Goal: Task Accomplishment & Management: Complete application form

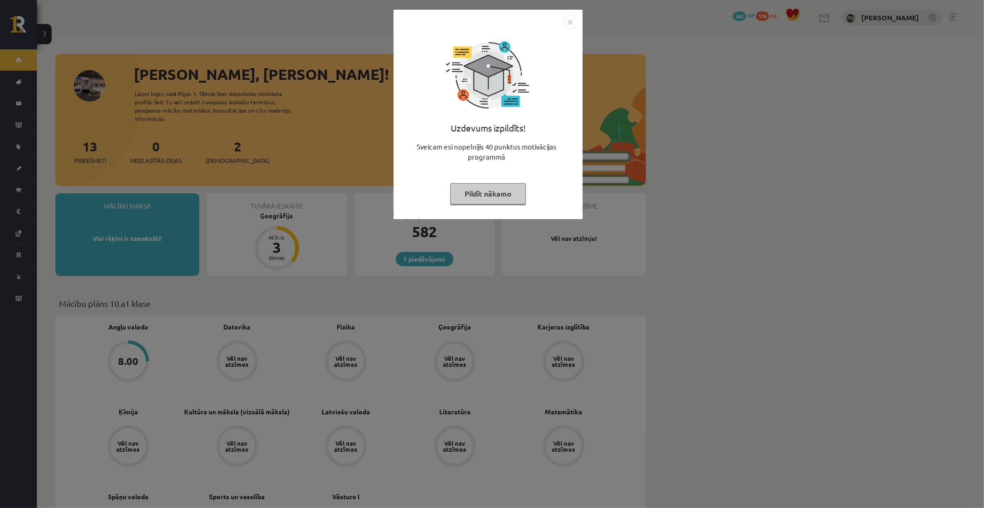
click at [468, 189] on button "Pildīt nākamo" at bounding box center [488, 193] width 76 height 21
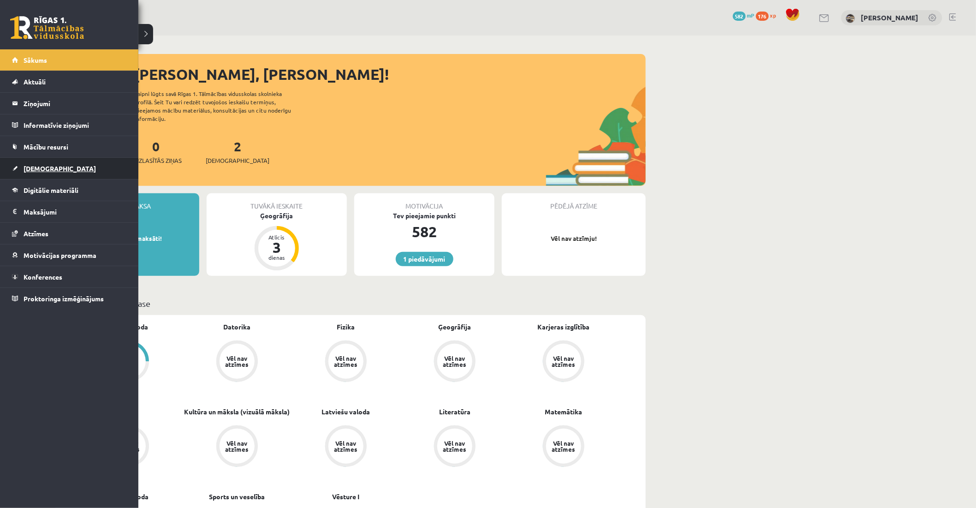
click at [36, 166] on span "[DEMOGRAPHIC_DATA]" at bounding box center [60, 168] width 72 height 8
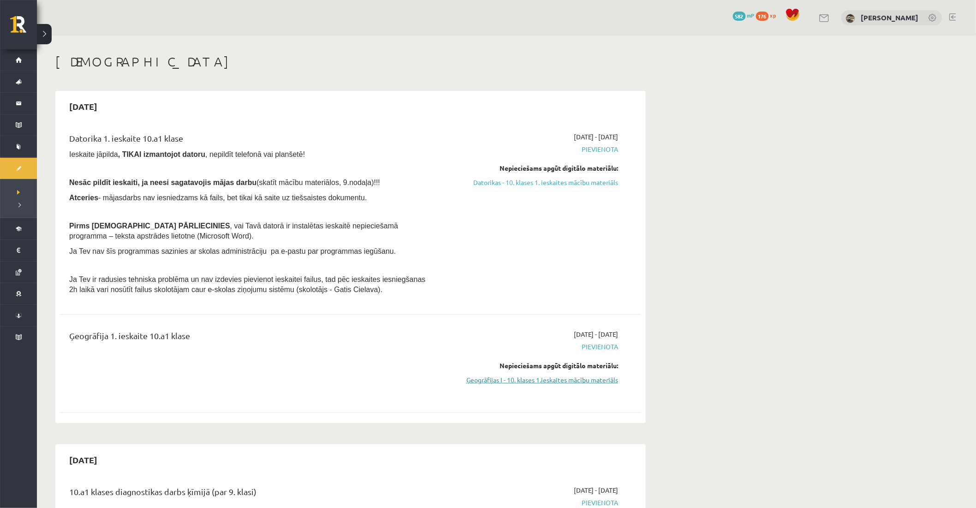
click at [538, 380] on link "Ģeogrāfijas I - 10. klases 1.ieskaites mācību materiāls" at bounding box center [531, 380] width 174 height 10
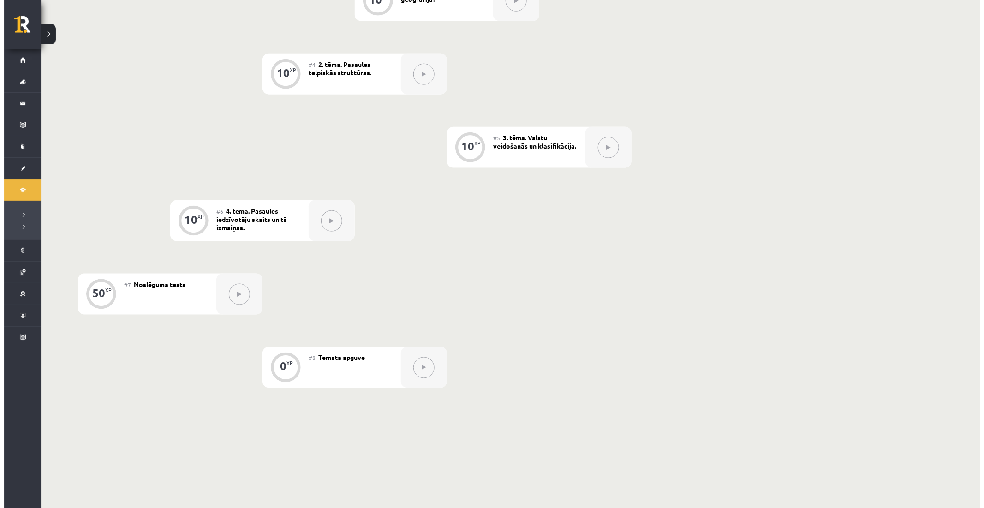
scroll to position [200, 0]
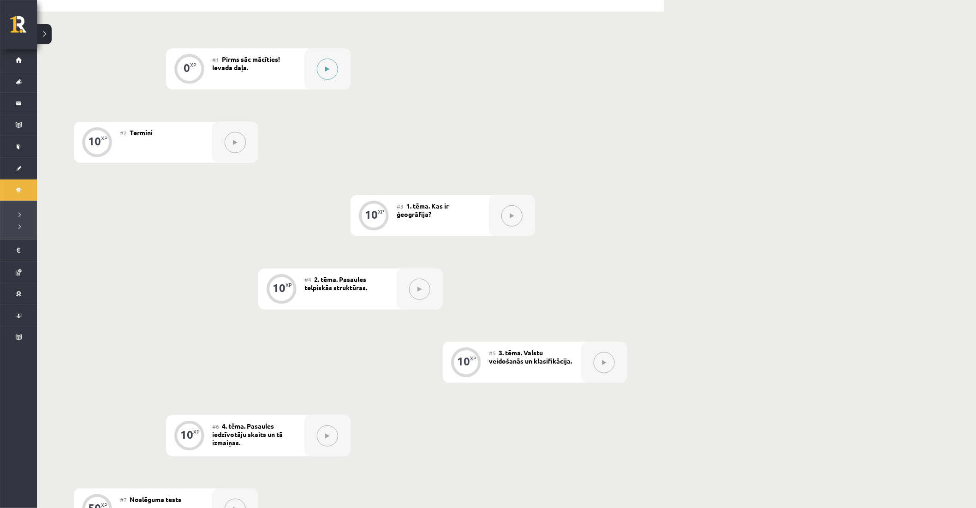
click at [327, 66] on icon at bounding box center [328, 69] width 4 height 6
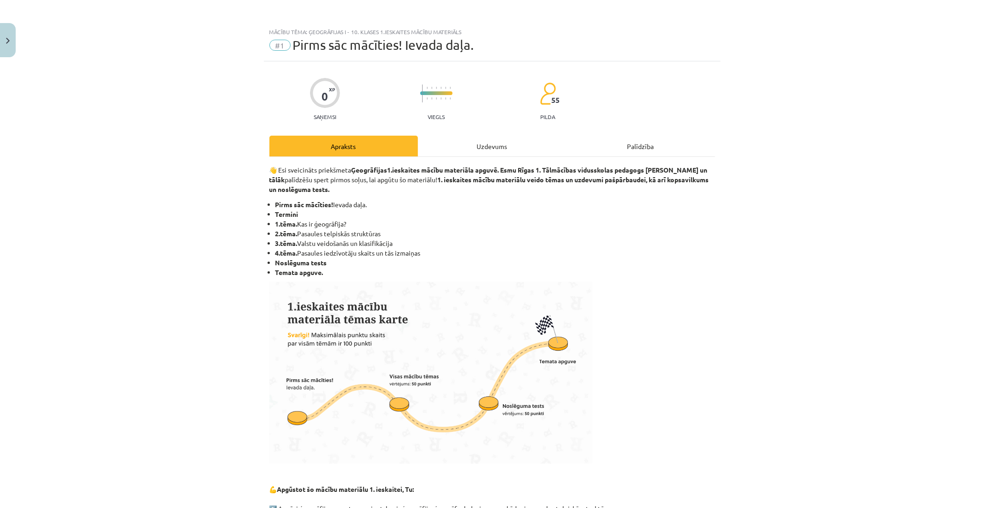
click at [466, 142] on div "Uzdevums" at bounding box center [492, 146] width 149 height 21
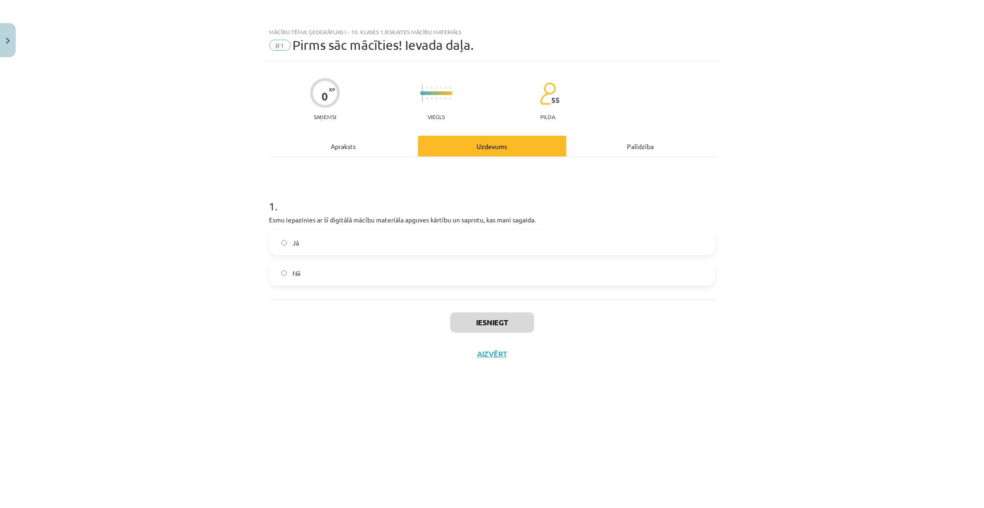
click at [353, 246] on label "Jā" at bounding box center [492, 242] width 444 height 23
click at [491, 325] on button "Iesniegt" at bounding box center [492, 322] width 84 height 20
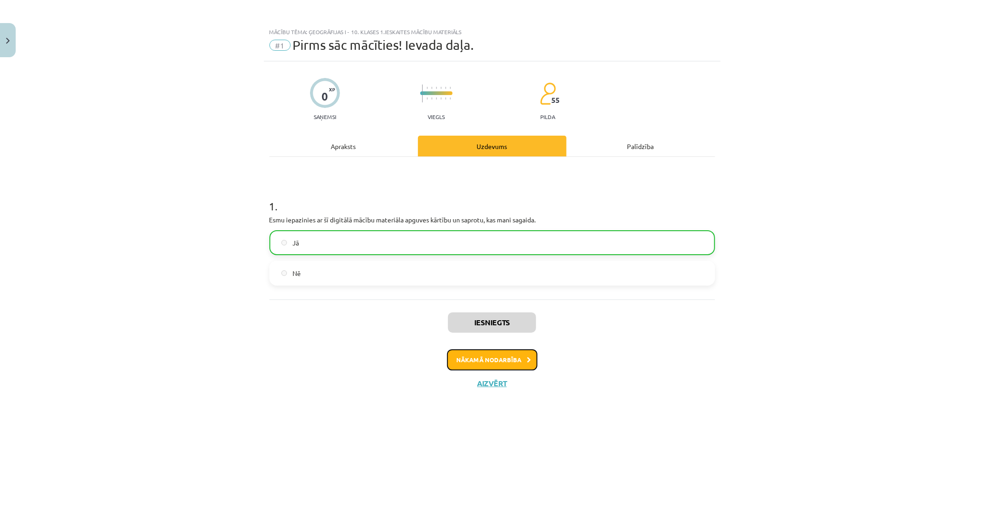
click at [480, 355] on button "Nākamā nodarbība" at bounding box center [492, 359] width 90 height 21
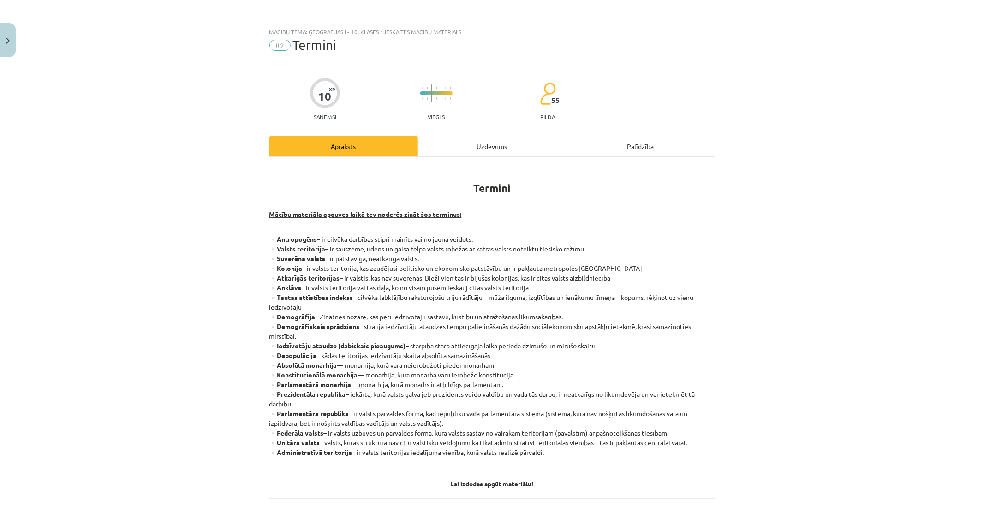
click at [473, 142] on div "Uzdevums" at bounding box center [492, 146] width 149 height 21
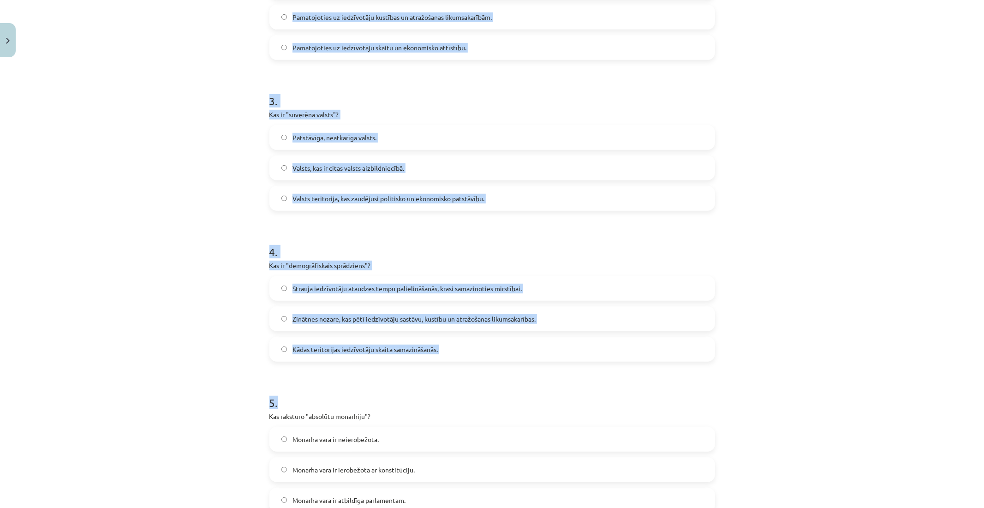
scroll to position [518, 0]
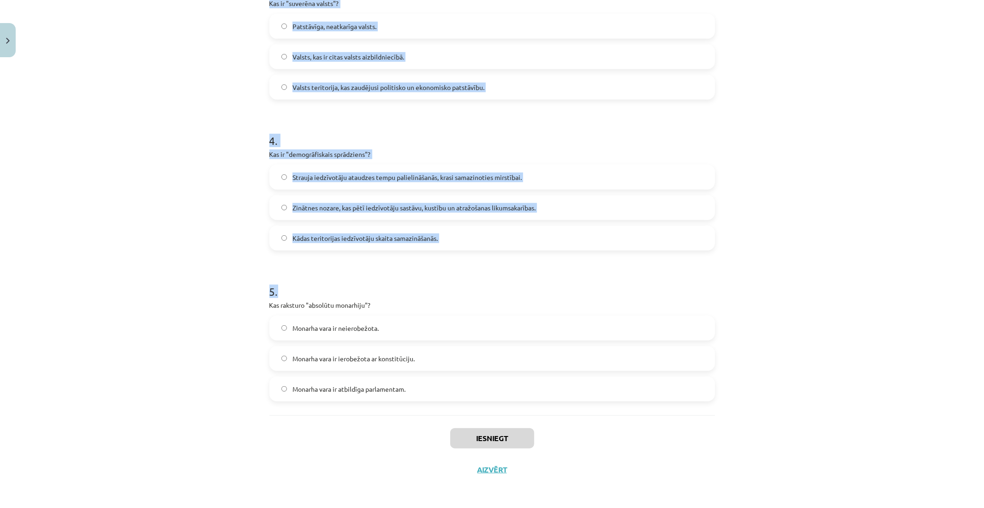
drag, startPoint x: 274, startPoint y: 183, endPoint x: 546, endPoint y: 412, distance: 355.5
click at [546, 412] on div "1 . Kas ir "anklāvs"? Valsts, kas nav suverēna un atrodas citas valsts aizbildn…" at bounding box center [492, 27] width 446 height 776
copy form "0 . Lor ip "dolorsi"? Ametco, adi eli seddoeiu te incidid utlab etdolo magnaali…"
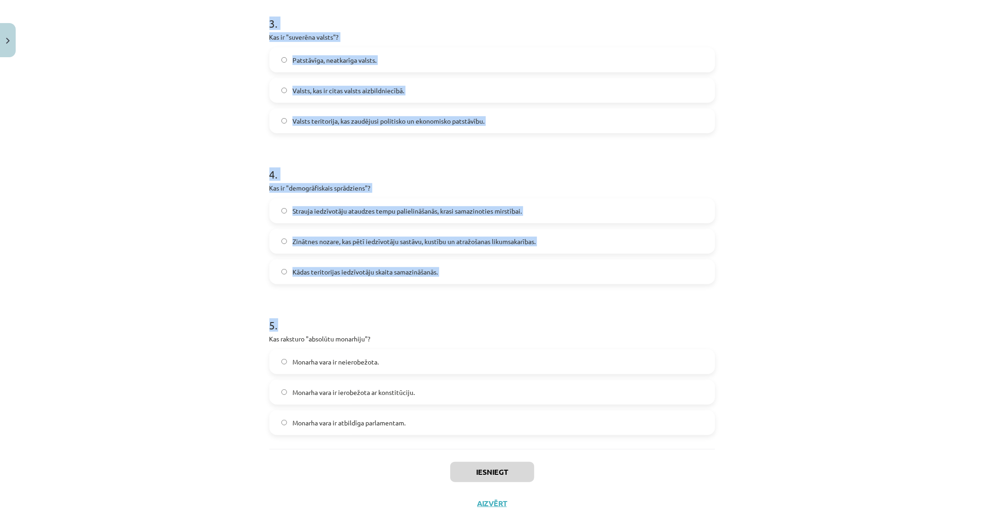
scroll to position [159, 0]
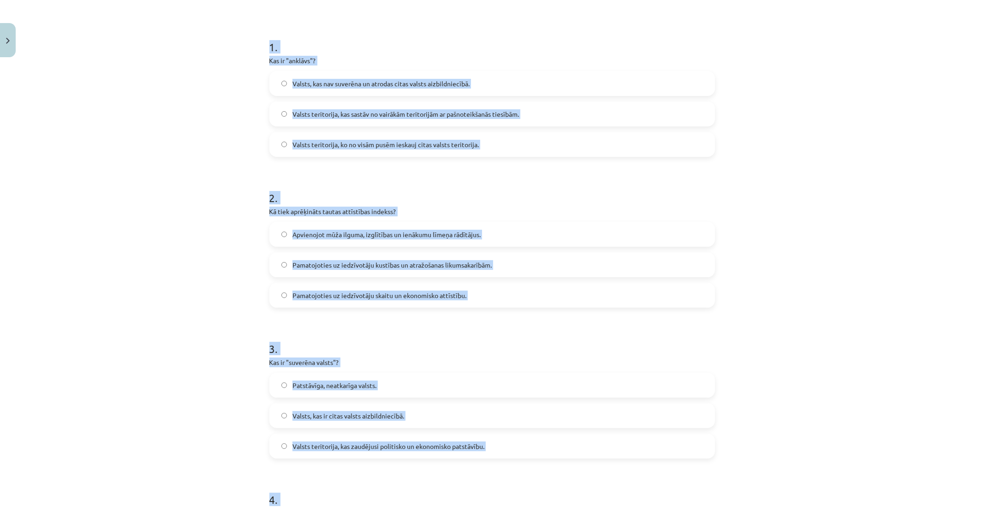
click at [232, 231] on div "Mācību tēma: Ģeogrāfijas i - 10. klases 1.ieskaites mācību materiāls #2 Termini…" at bounding box center [492, 254] width 984 height 508
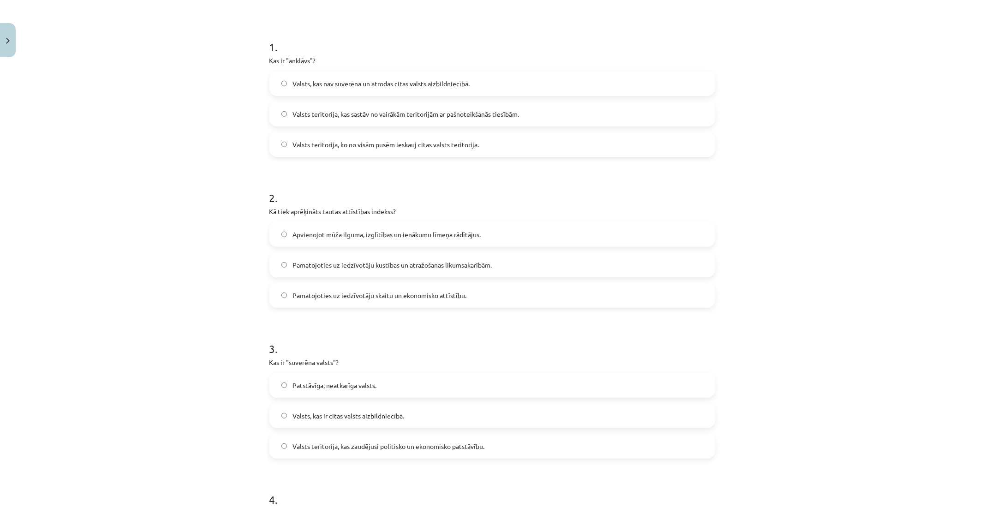
click at [348, 140] on span "Valsts teritorija, ko no visām pusēm ieskauj citas valsts teritorija." at bounding box center [385, 145] width 186 height 10
click at [330, 233] on span "Apvienojot mūža ilguma, izglītības un ienākumu līmeņa rādītājus." at bounding box center [386, 235] width 188 height 10
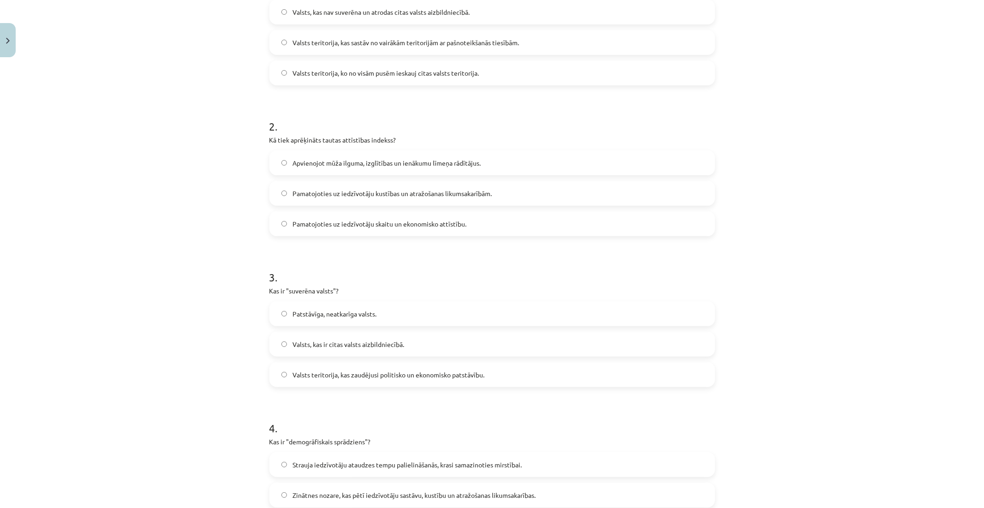
scroll to position [261, 0]
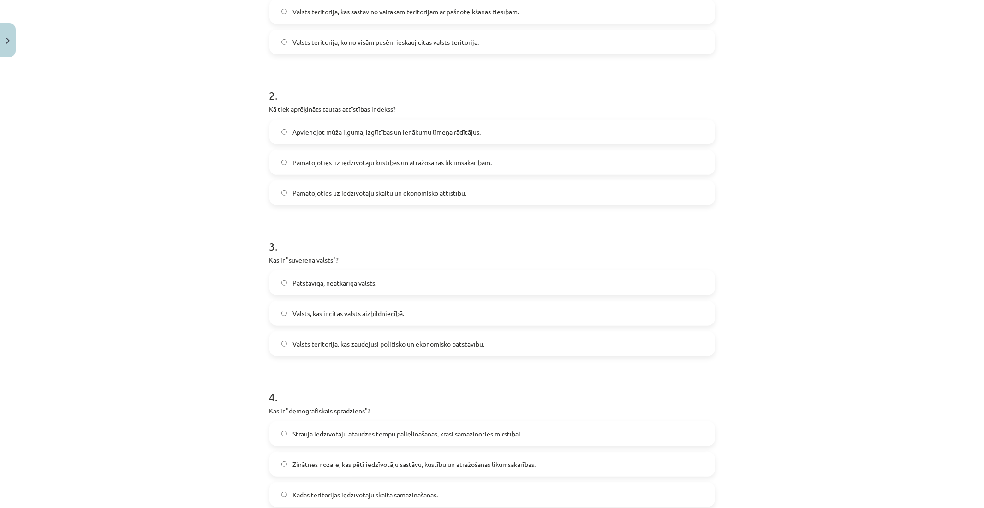
click at [293, 274] on label "Patstāvīga, neatkarīga valsts." at bounding box center [492, 282] width 444 height 23
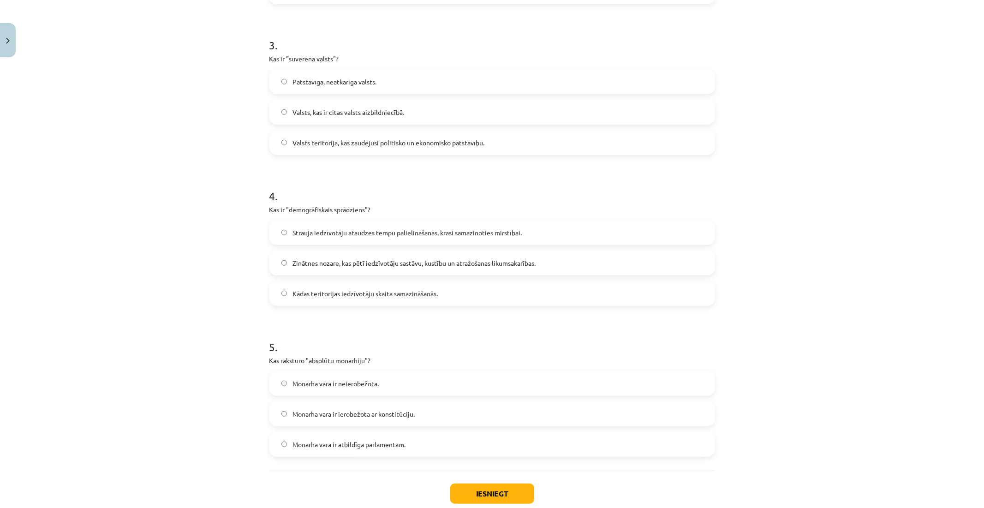
scroll to position [467, 0]
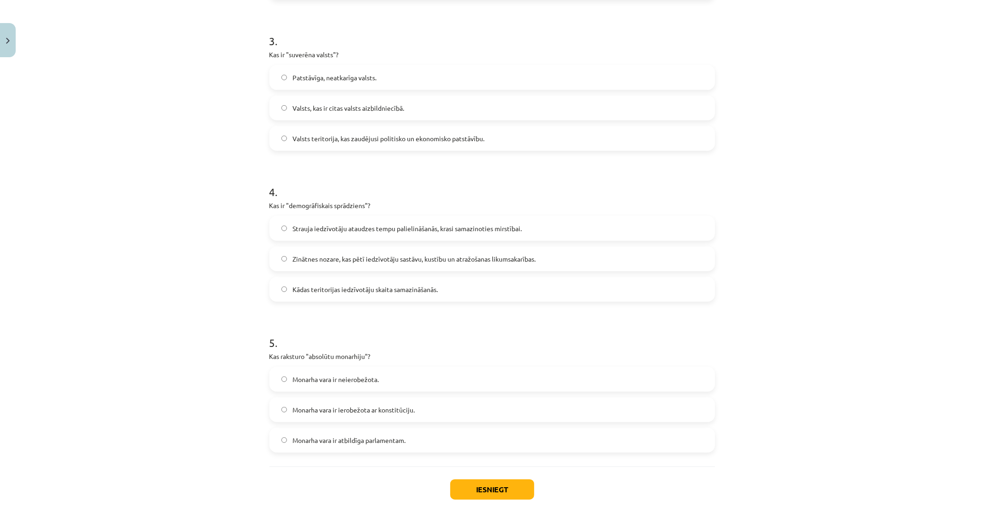
click at [303, 228] on span "Strauja iedzīvotāju ataudzes tempu palielināšanās, krasi samazinoties mirstībai." at bounding box center [406, 229] width 229 height 10
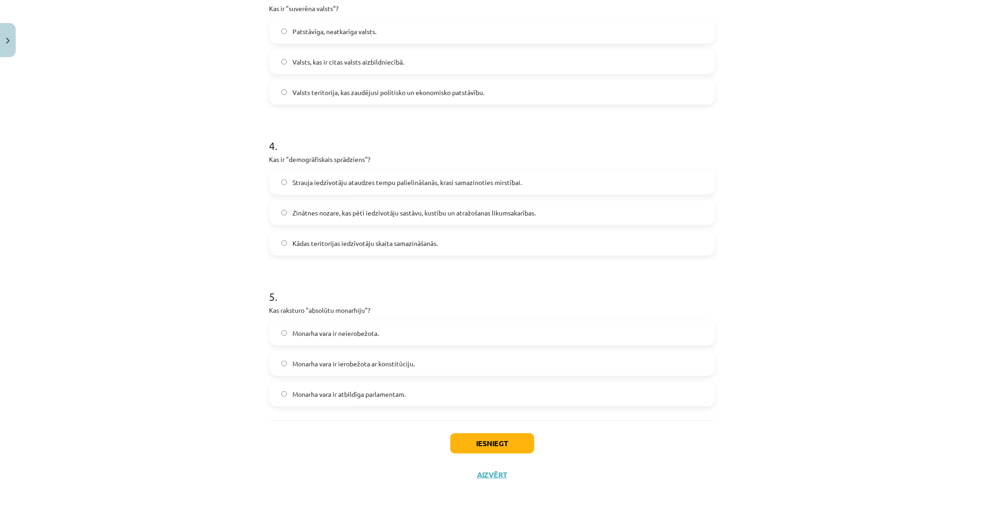
scroll to position [518, 0]
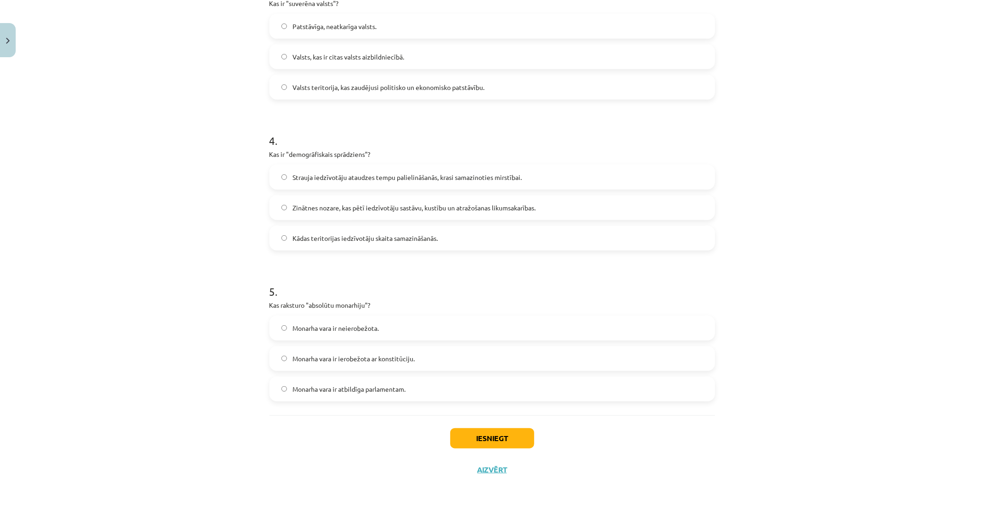
click at [346, 323] on span "Monarha vara ir neierobežota." at bounding box center [335, 328] width 86 height 10
click at [478, 436] on button "Iesniegt" at bounding box center [492, 438] width 84 height 20
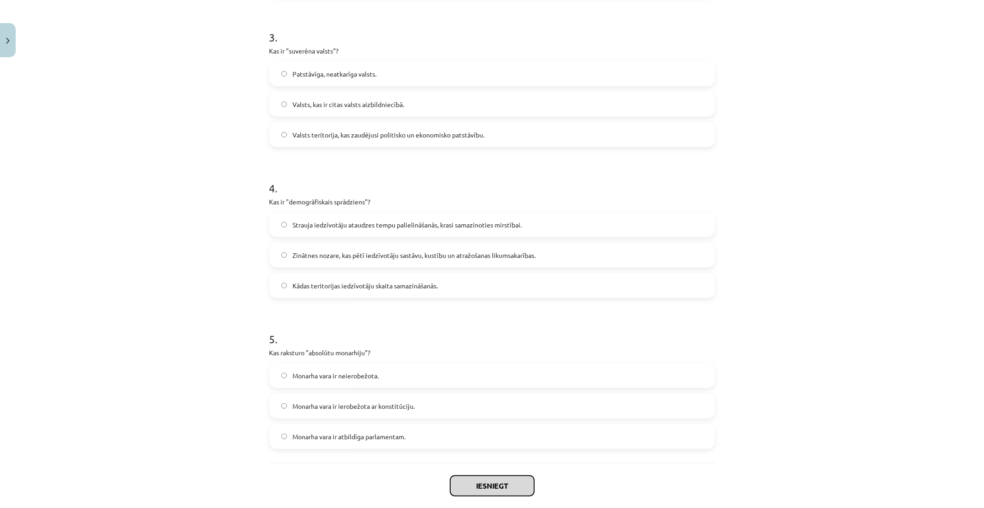
scroll to position [467, 0]
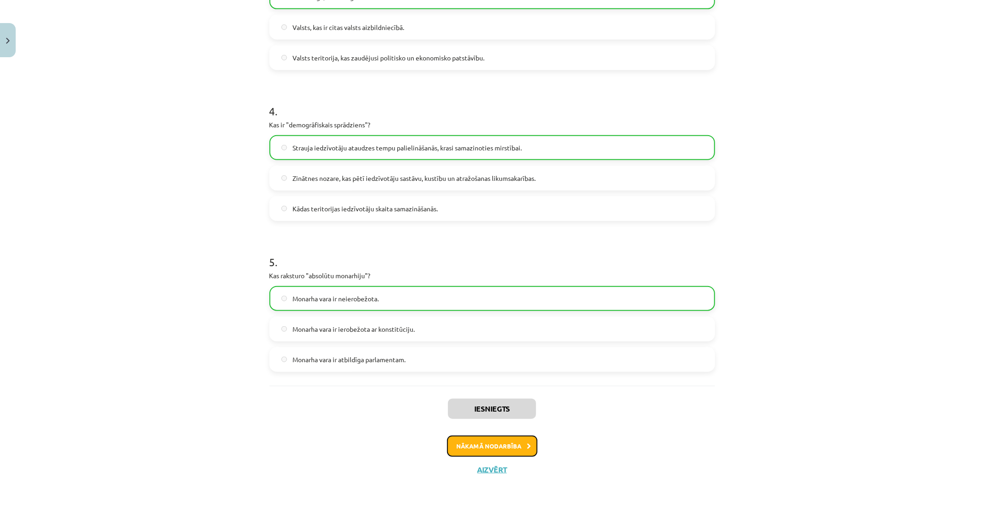
click at [501, 437] on button "Nākamā nodarbība" at bounding box center [492, 445] width 90 height 21
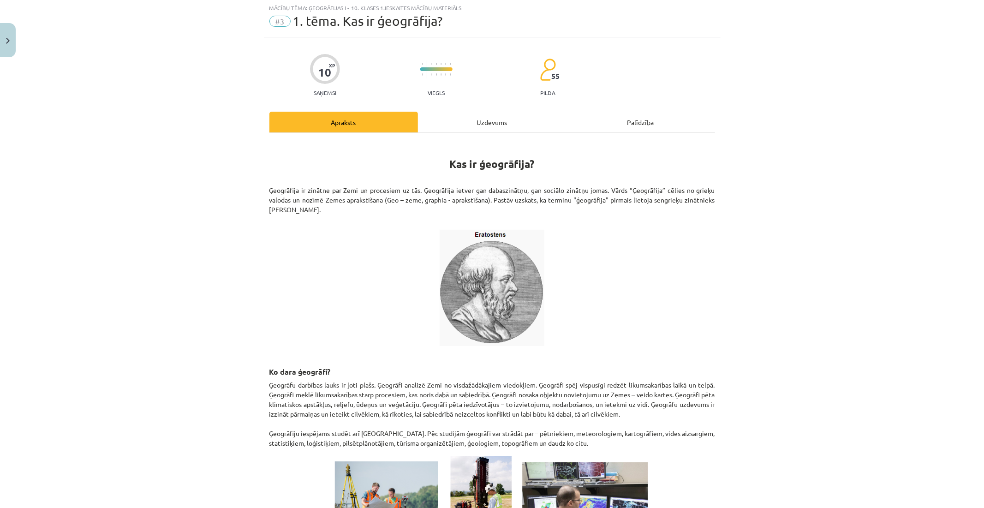
scroll to position [23, 0]
click at [463, 122] on div "Uzdevums" at bounding box center [492, 123] width 149 height 21
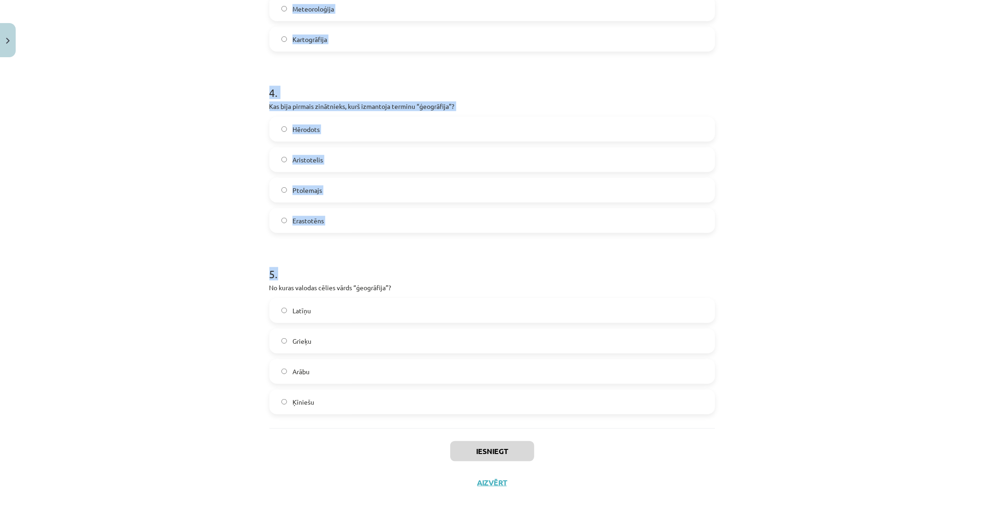
scroll to position [670, 0]
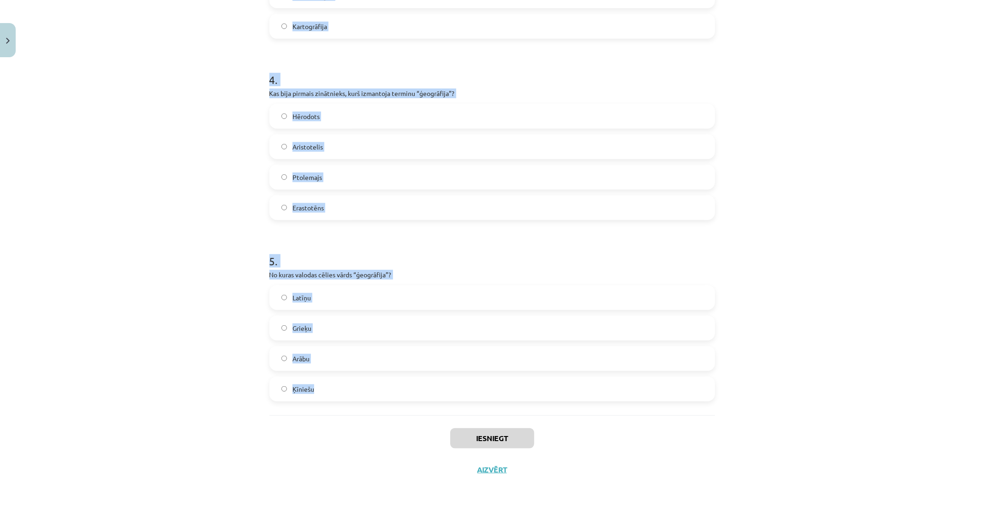
drag, startPoint x: 264, startPoint y: 179, endPoint x: 525, endPoint y: 408, distance: 347.4
copy form "1 . Kas veic zemes dzīļu izpēti? Ģeometriķi Meteorologi Ģeologi Ģeodēzisti 2 . …"
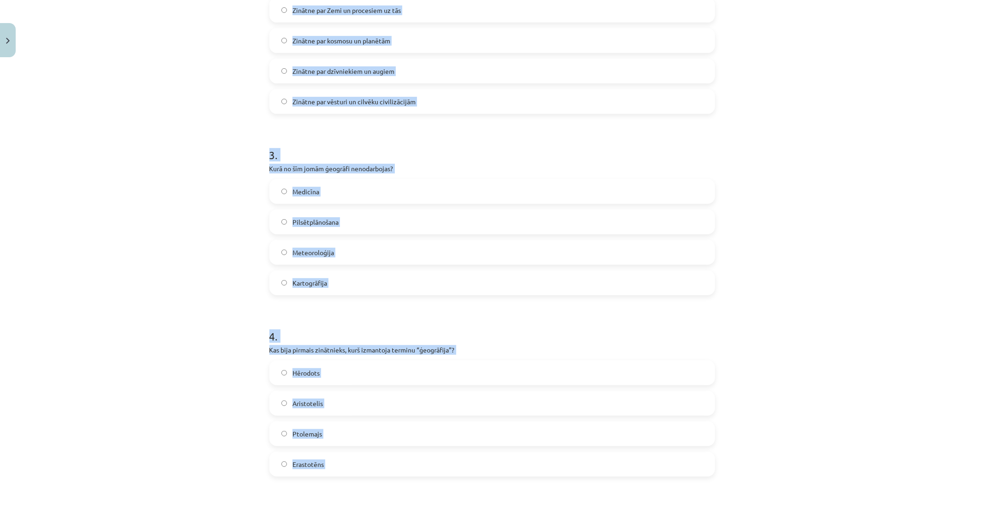
click at [165, 203] on div "Mācību tēma: Ģeogrāfijas i - 10. klases 1.ieskaites mācību materiāls #3 1. tēma…" at bounding box center [492, 254] width 984 height 508
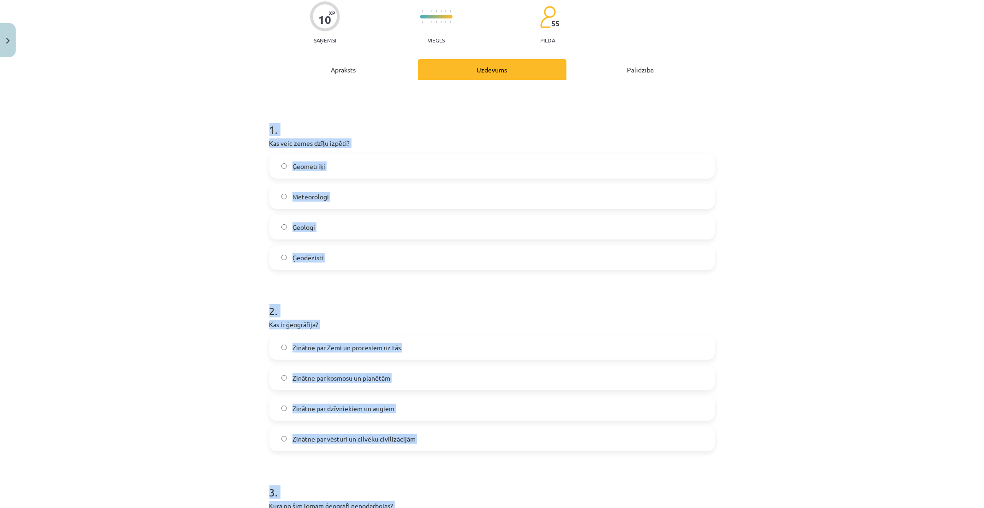
scroll to position [55, 0]
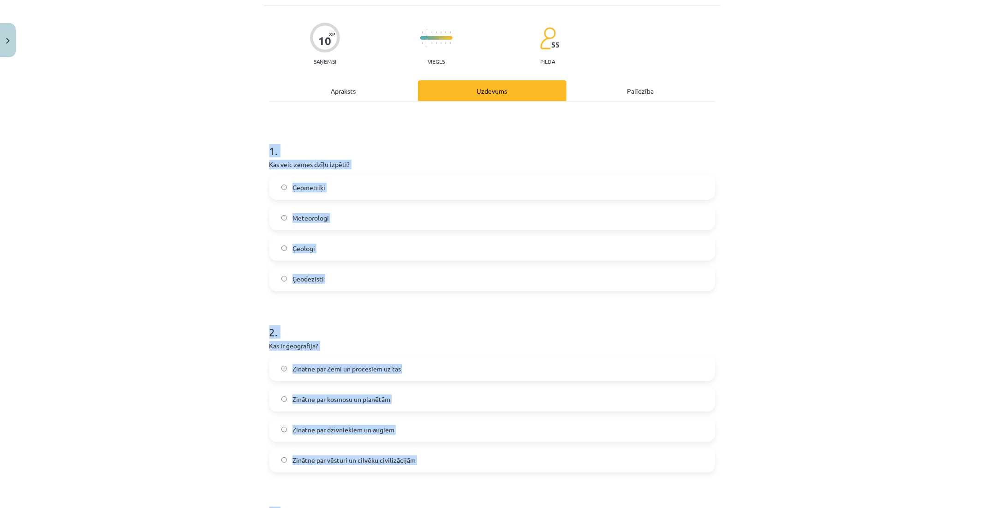
click at [230, 213] on div "Mācību tēma: Ģeogrāfijas i - 10. klases 1.ieskaites mācību materiāls #3 1. tēma…" at bounding box center [492, 254] width 984 height 508
click at [250, 166] on div "Mācību tēma: Ģeogrāfijas i - 10. klases 1.ieskaites mācību materiāls #3 1. tēma…" at bounding box center [492, 254] width 984 height 508
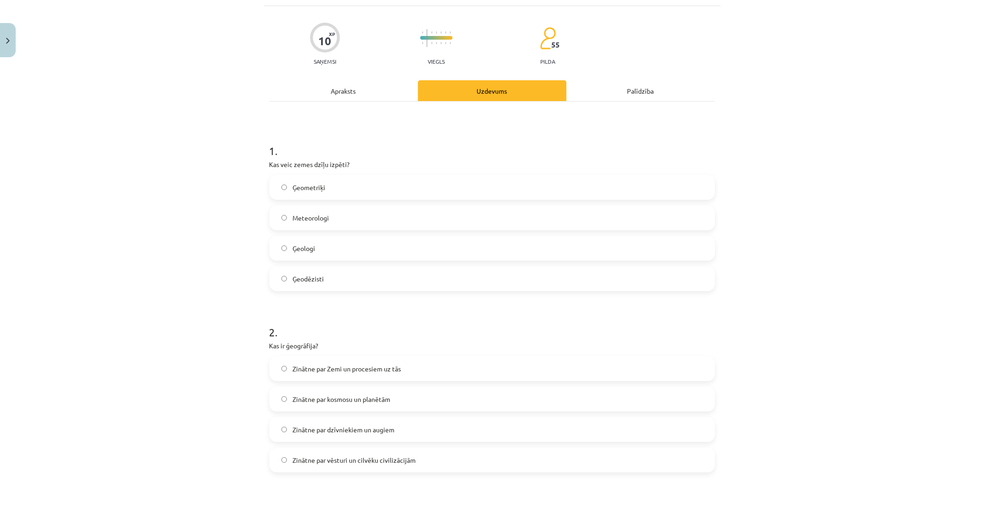
click at [271, 249] on label "Ģeologi" at bounding box center [492, 248] width 444 height 23
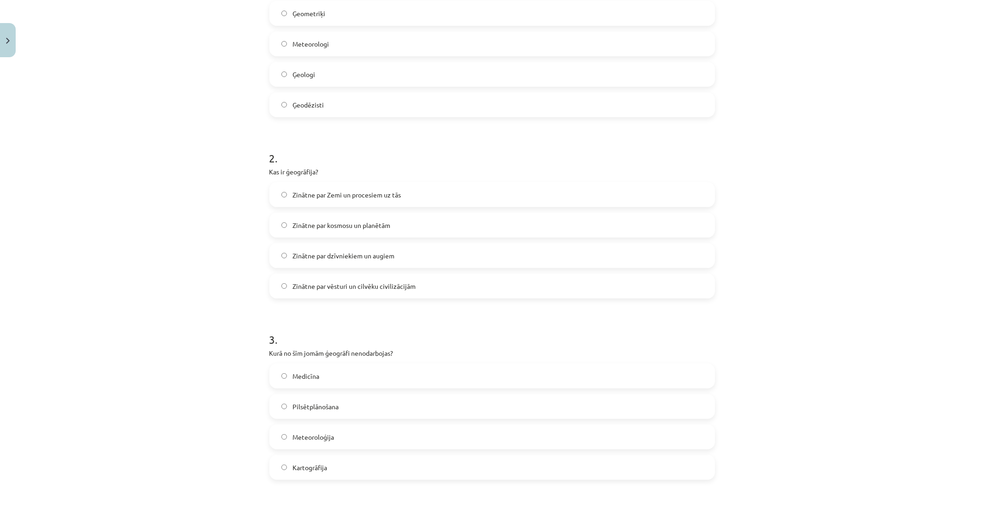
scroll to position [260, 0]
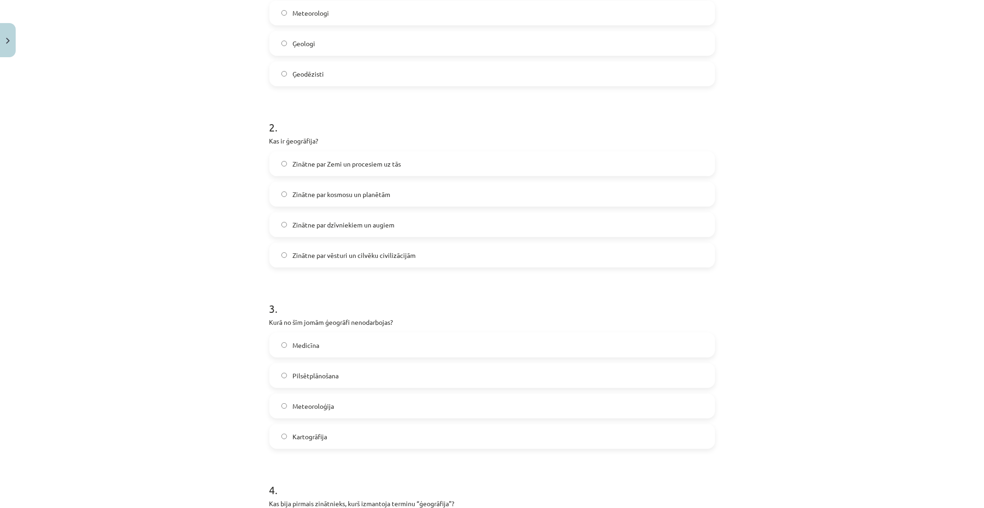
click at [339, 203] on label "Zinātne par kosmosu un planētām" at bounding box center [492, 194] width 444 height 23
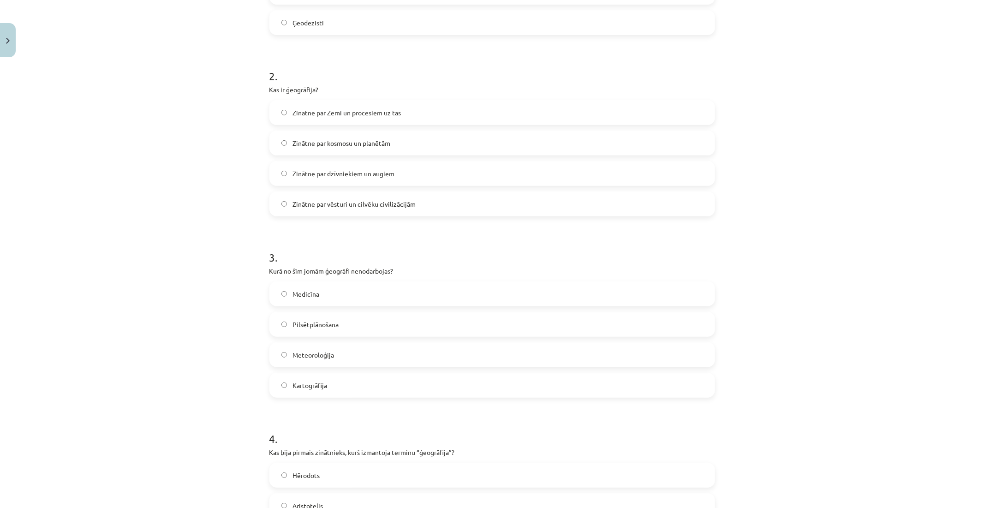
click at [293, 297] on span "Medicīna" at bounding box center [305, 294] width 27 height 10
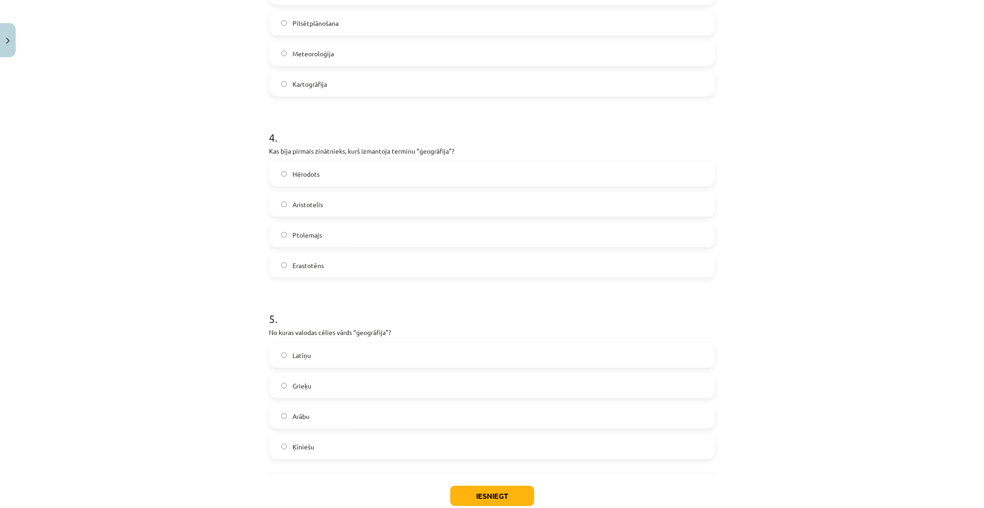
scroll to position [619, 0]
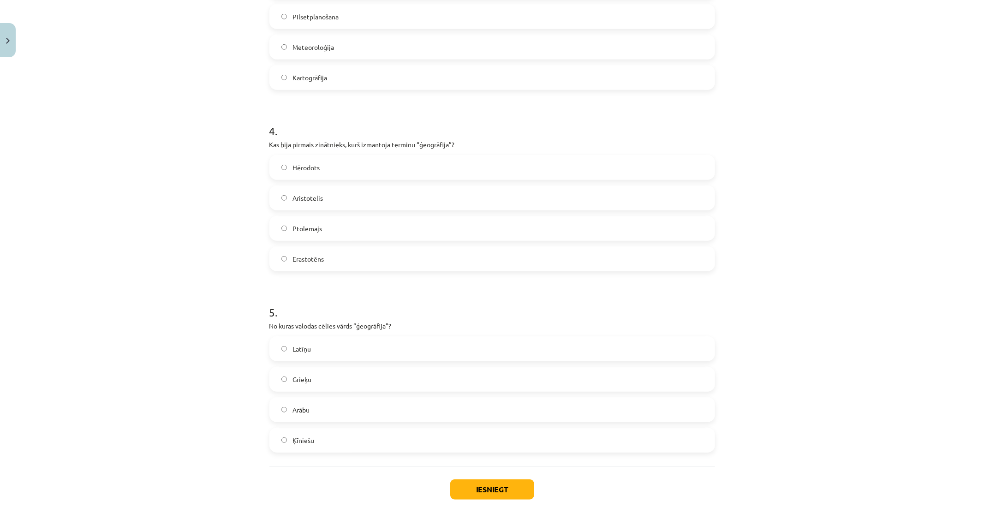
click at [314, 260] on span "Erastotēns" at bounding box center [307, 259] width 31 height 10
click at [292, 386] on label "Grieķu" at bounding box center [492, 379] width 444 height 23
click at [469, 490] on button "Iesniegt" at bounding box center [492, 489] width 84 height 20
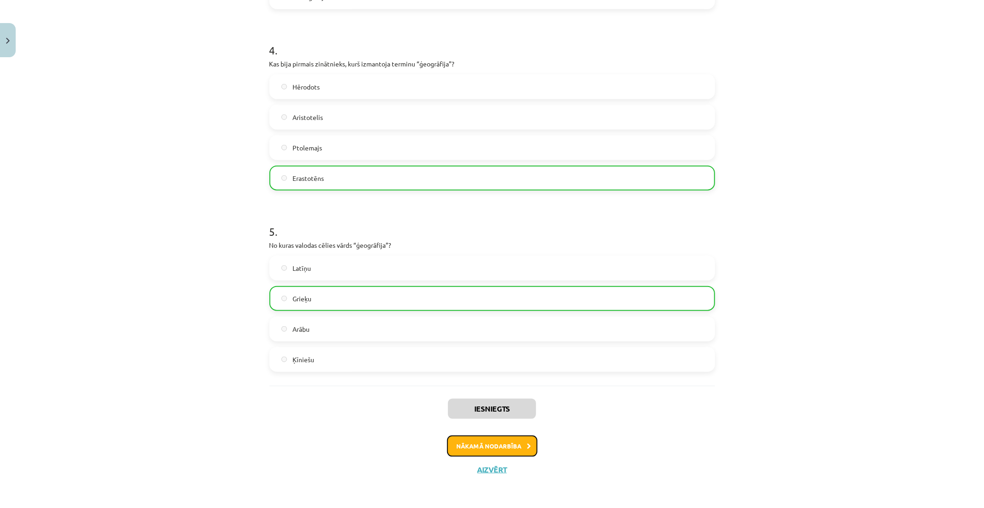
click at [471, 436] on button "Nākamā nodarbība" at bounding box center [492, 445] width 90 height 21
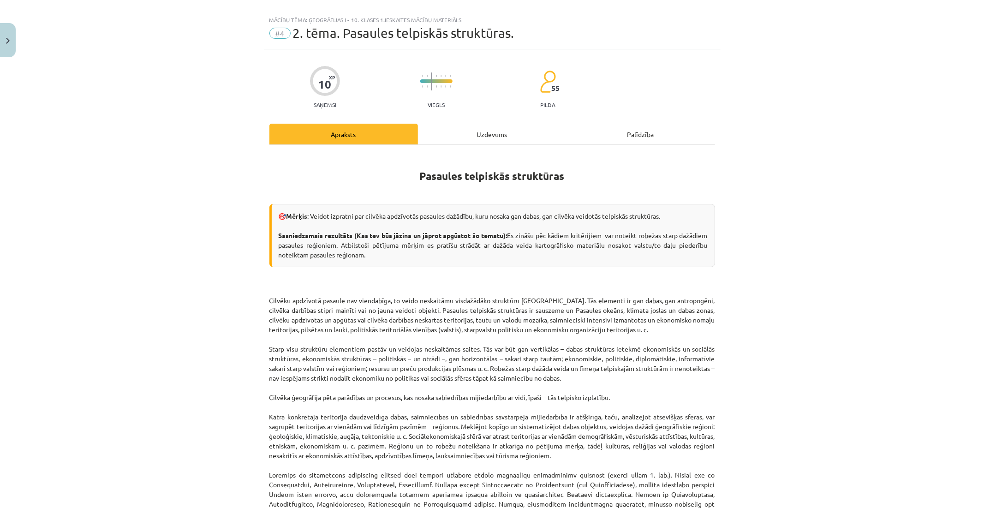
scroll to position [0, 0]
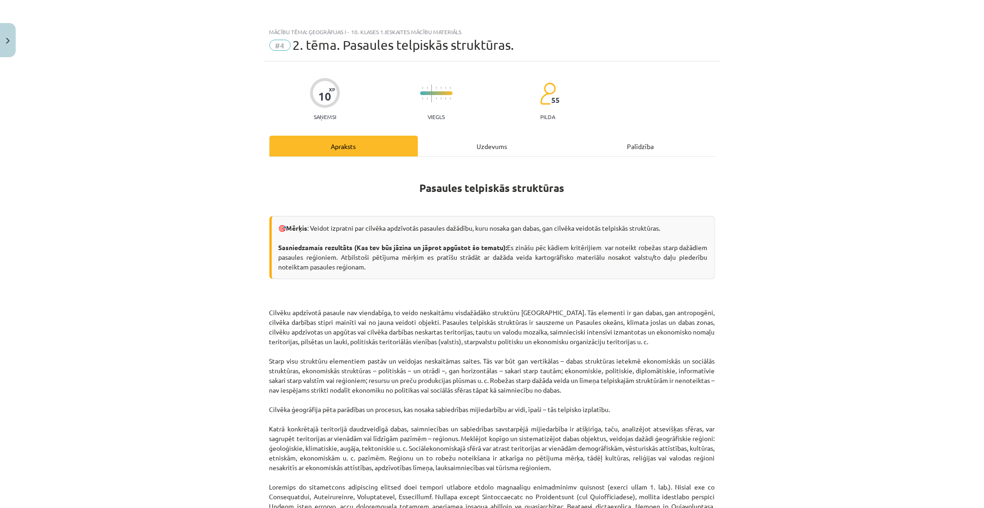
click at [455, 141] on div "Uzdevums" at bounding box center [492, 146] width 149 height 21
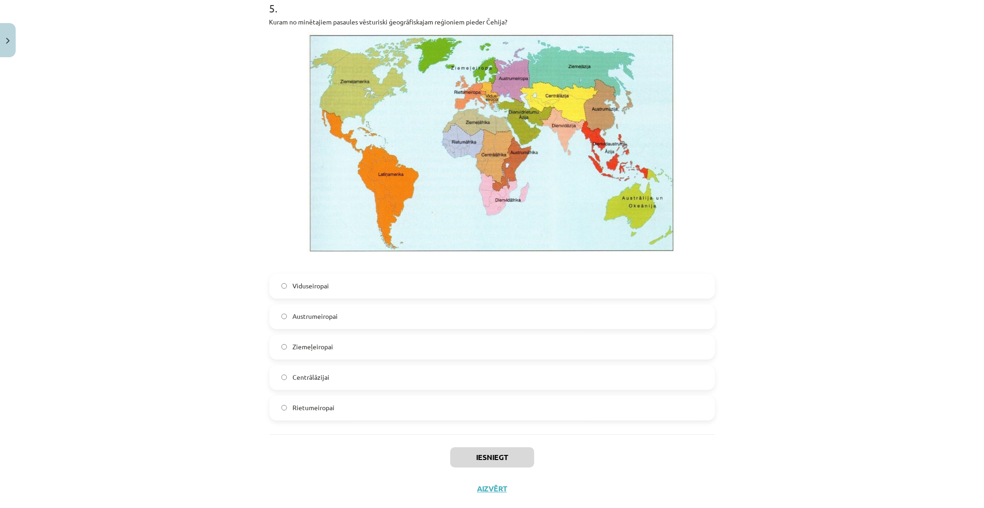
scroll to position [1962, 0]
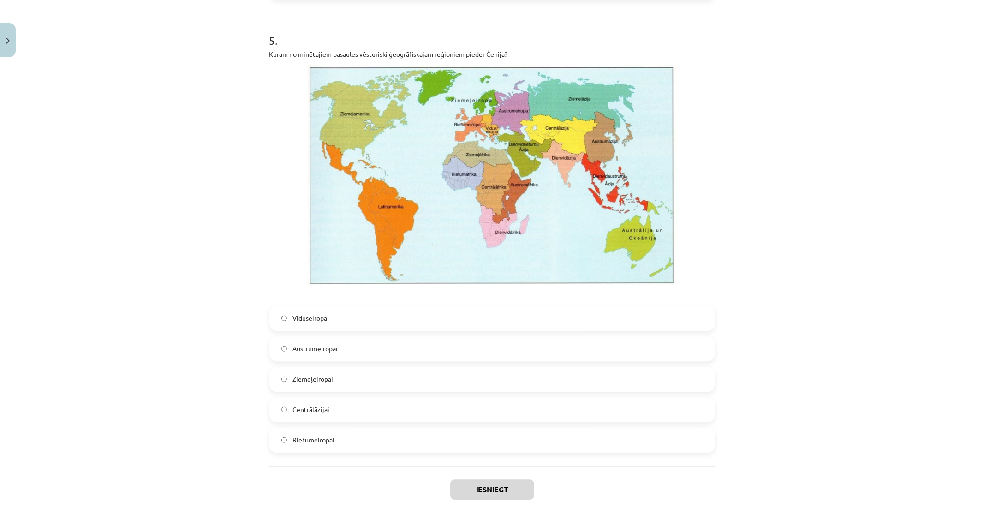
click at [314, 326] on label "Viduseiropai" at bounding box center [492, 318] width 444 height 23
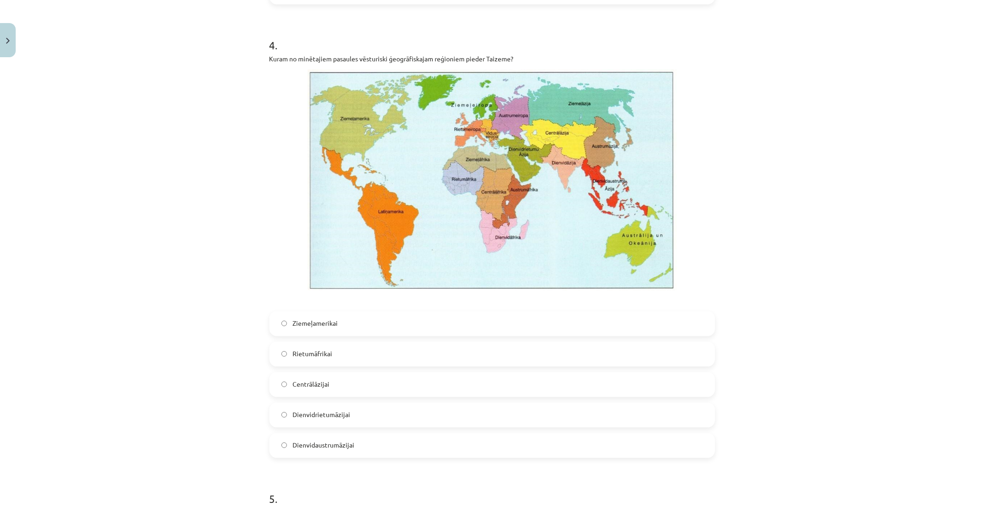
scroll to position [1501, 0]
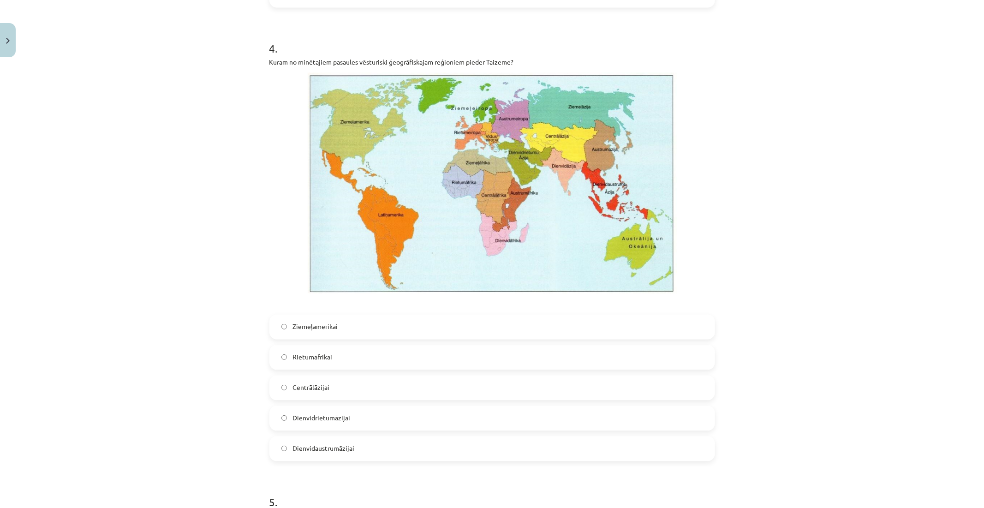
click at [345, 449] on span "Dienvidaustrumāzijai" at bounding box center [323, 448] width 62 height 10
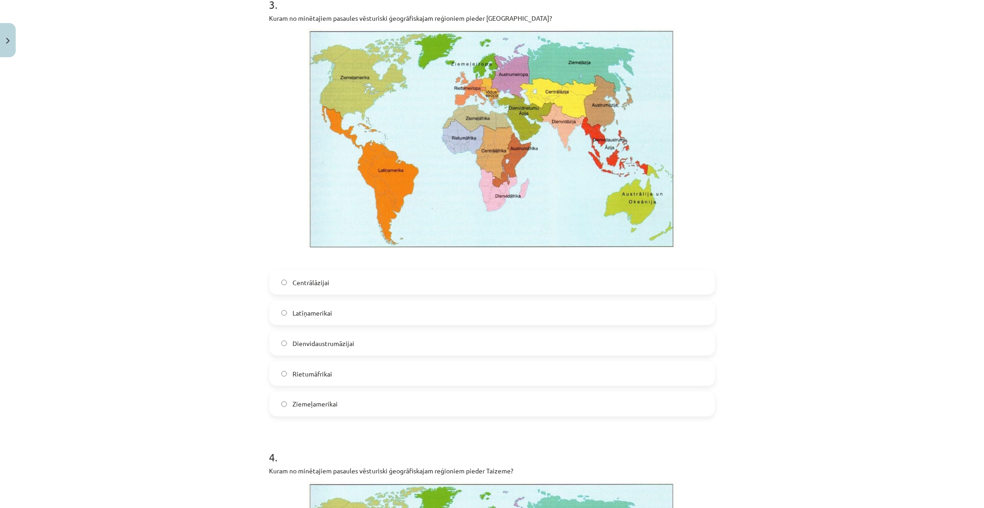
scroll to position [1091, 0]
click at [317, 317] on span "Latīņamerikai" at bounding box center [312, 314] width 40 height 10
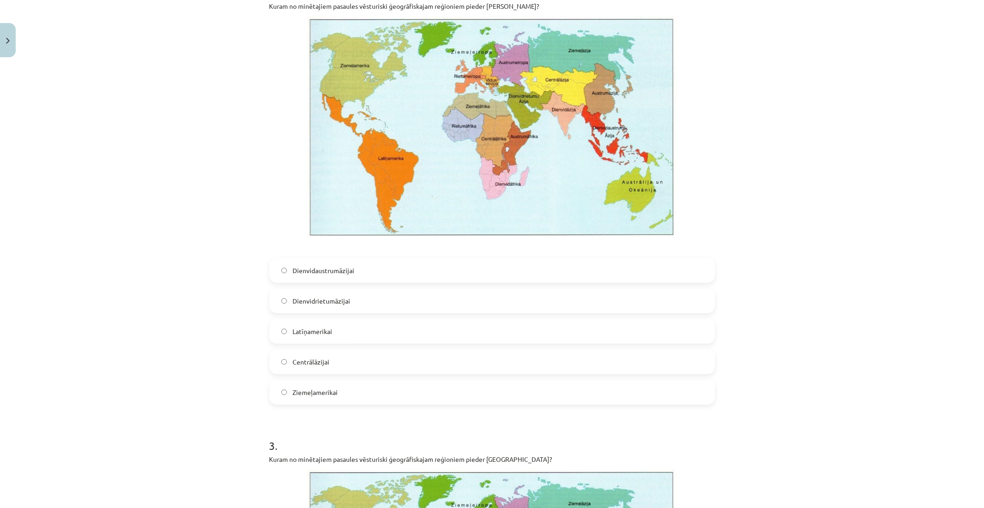
scroll to position [681, 0]
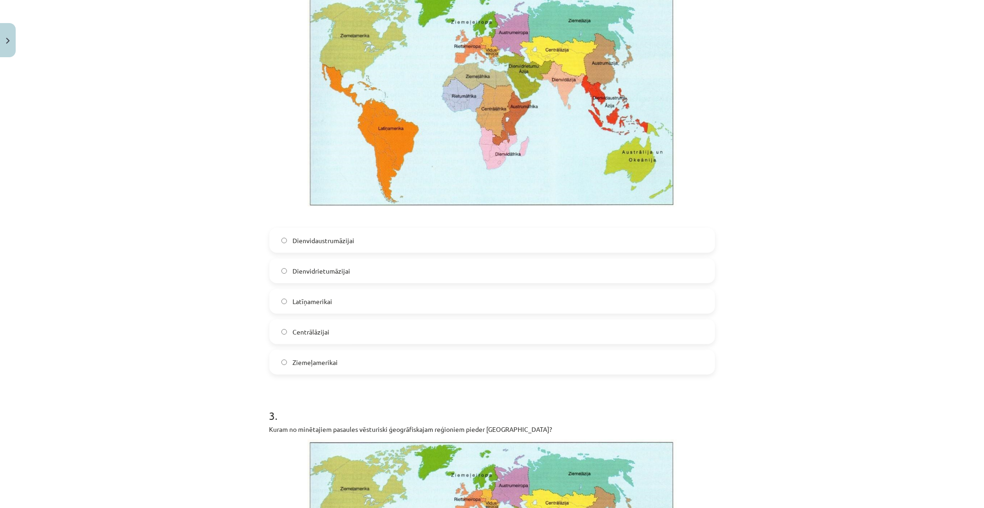
click at [311, 271] on span "Dienvidrietumāzijai" at bounding box center [321, 271] width 58 height 10
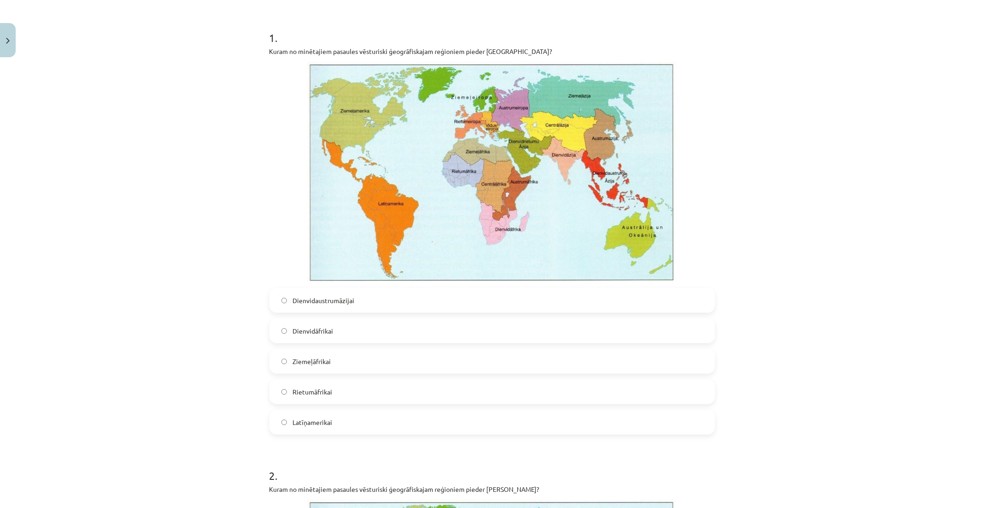
scroll to position [169, 0]
click at [357, 363] on label "Ziemeļāfrikai" at bounding box center [492, 360] width 444 height 23
click at [319, 333] on span "Dienvidāfrikai" at bounding box center [312, 331] width 41 height 10
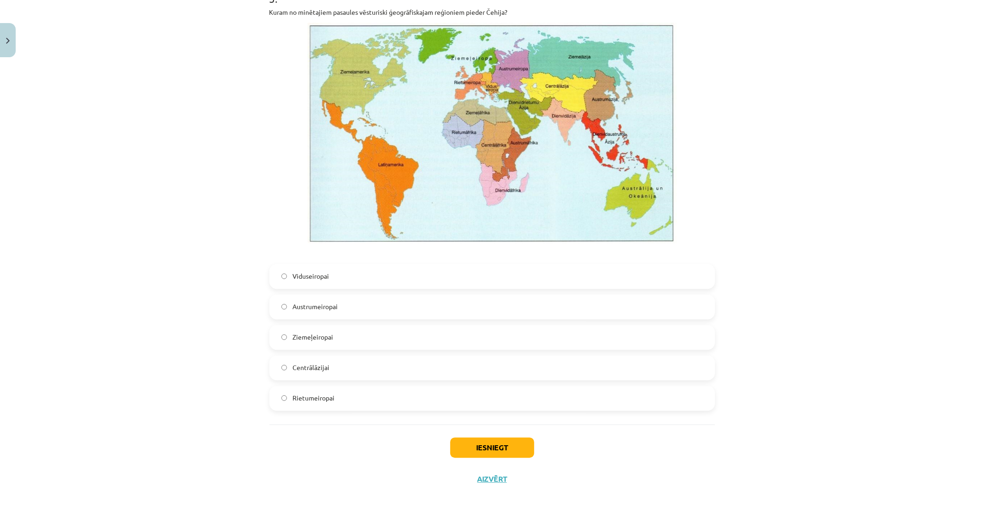
scroll to position [2014, 0]
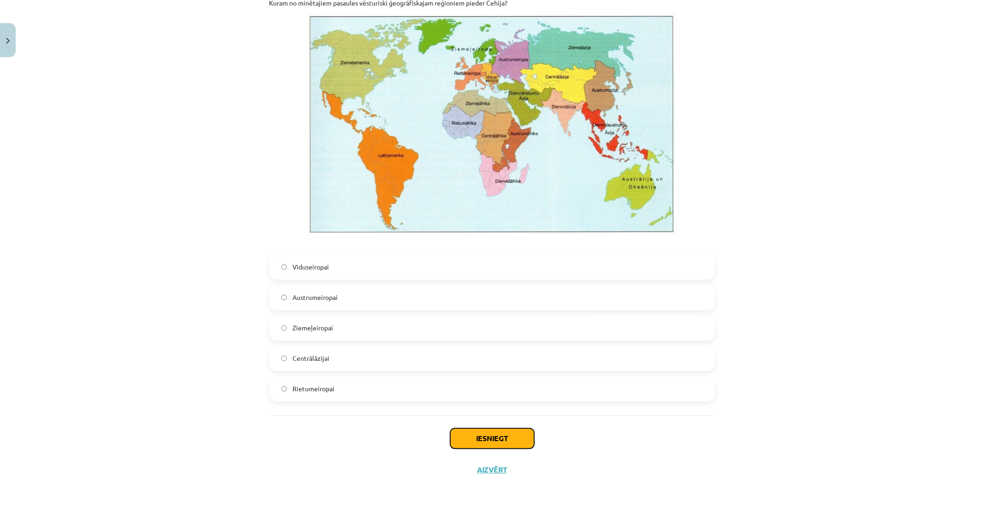
click at [485, 439] on button "Iesniegt" at bounding box center [492, 438] width 84 height 20
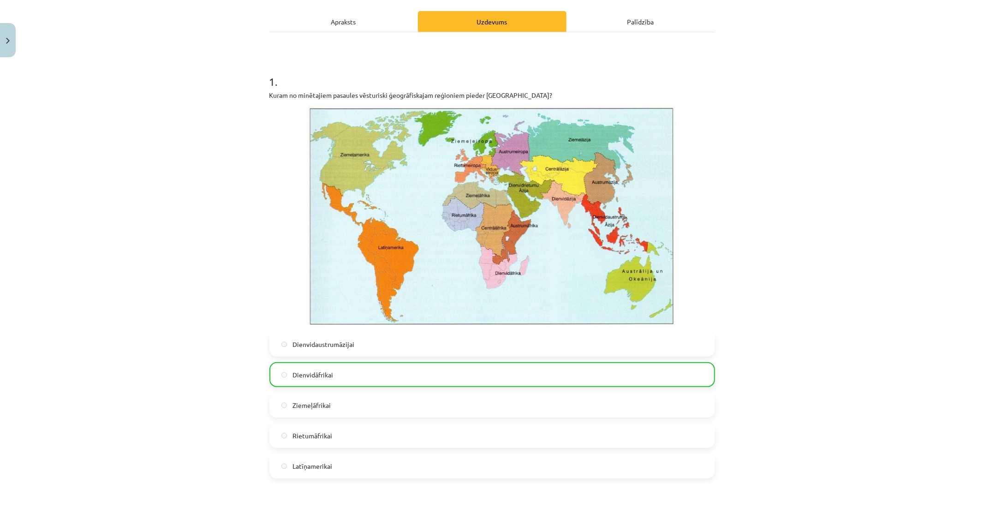
scroll to position [118, 0]
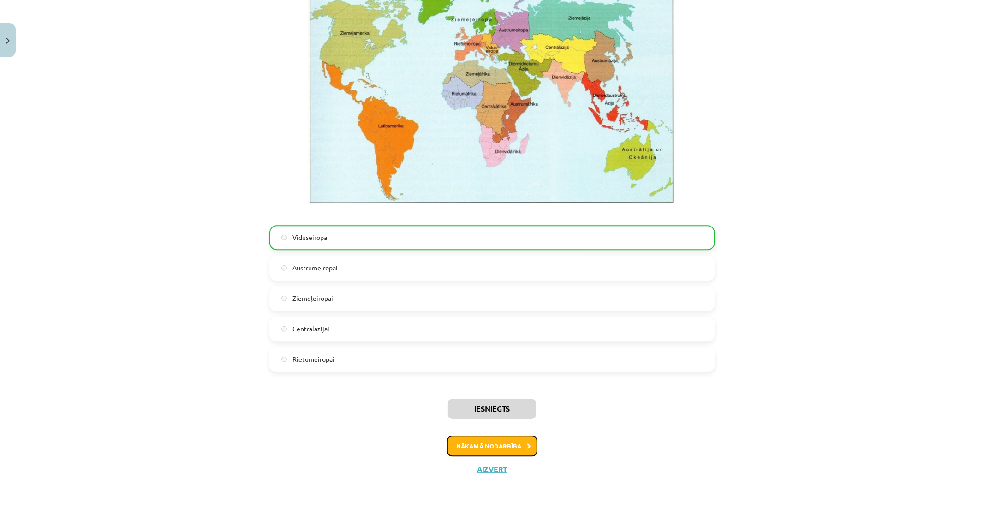
click at [477, 446] on button "Nākamā nodarbība" at bounding box center [492, 445] width 90 height 21
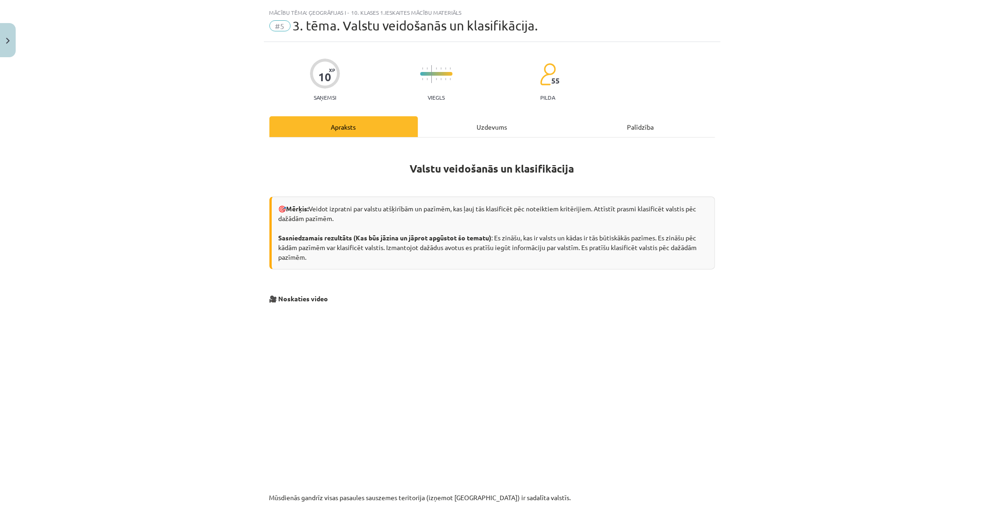
scroll to position [0, 0]
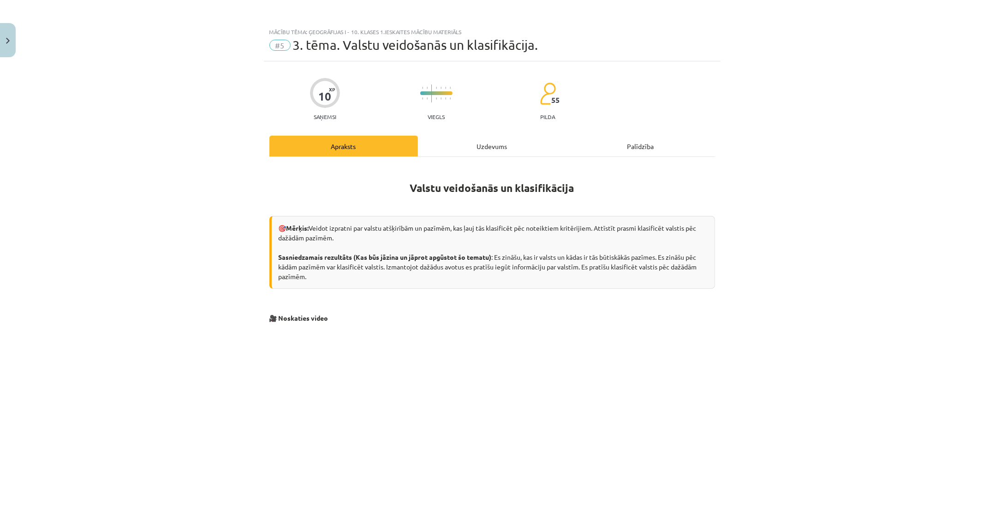
click at [477, 137] on div "Uzdevums" at bounding box center [492, 146] width 149 height 21
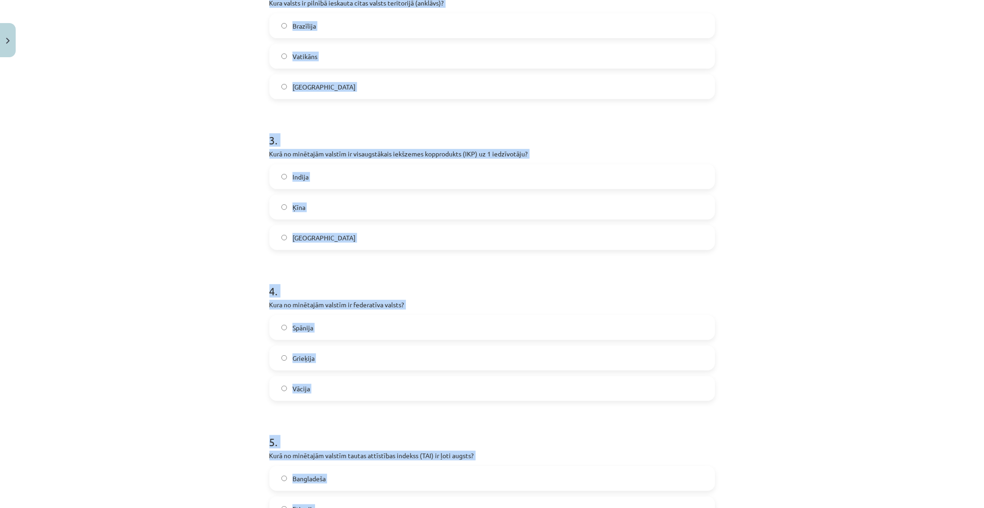
scroll to position [518, 0]
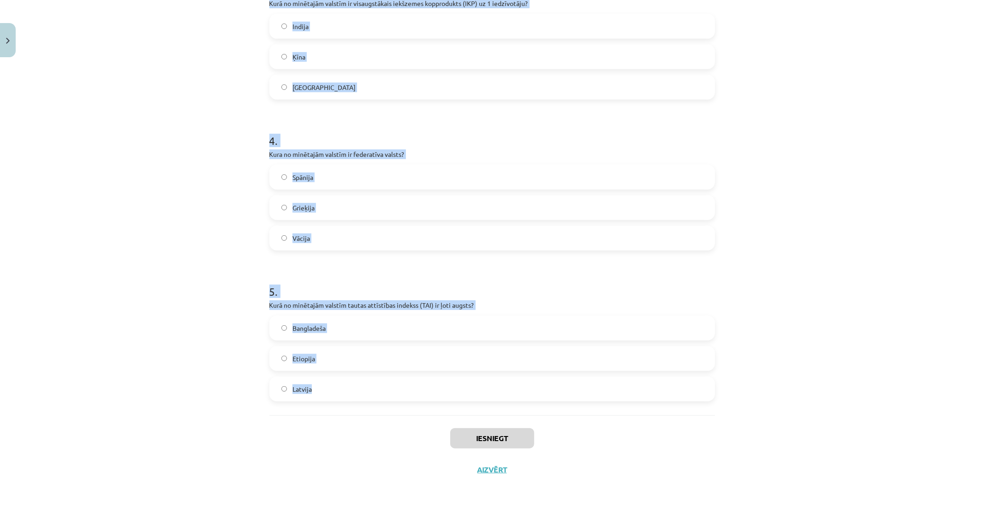
drag, startPoint x: 264, startPoint y: 176, endPoint x: 653, endPoint y: 392, distance: 444.7
click at [653, 392] on div "10 XP Saņemsi Viegls 55 pilda Apraksts Uzdevums Palīdzība 1 . Kurā no minētajām…" at bounding box center [492, 14] width 457 height 942
copy form "1 . Kurā no minētajām valstīm ir absolūta monarhija? Japāna Saūda Arābija [GEOG…"
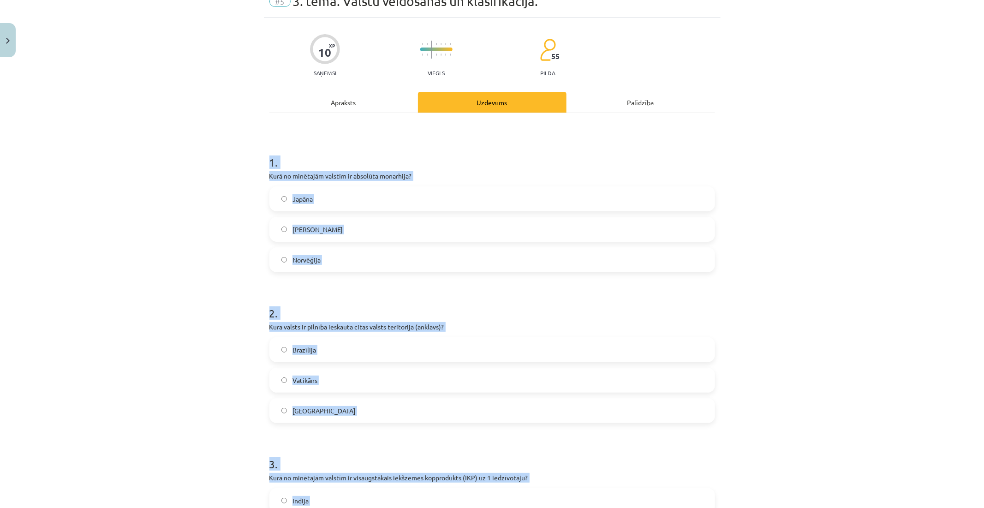
scroll to position [0, 0]
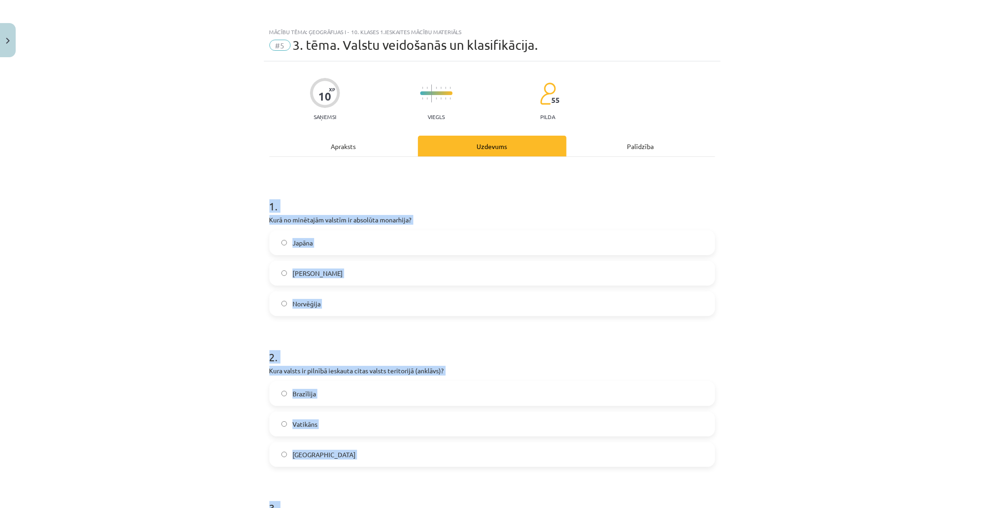
click at [211, 220] on div "Mācību tēma: Ģeogrāfijas i - 10. klases 1.ieskaites mācību materiāls #5 3. tēma…" at bounding box center [492, 254] width 984 height 508
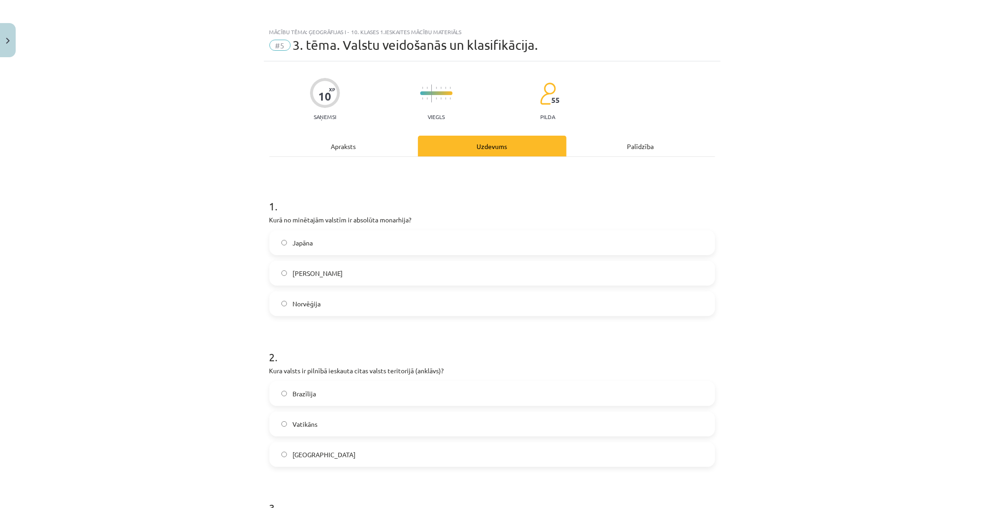
click at [273, 267] on label "[PERSON_NAME]" at bounding box center [492, 272] width 444 height 23
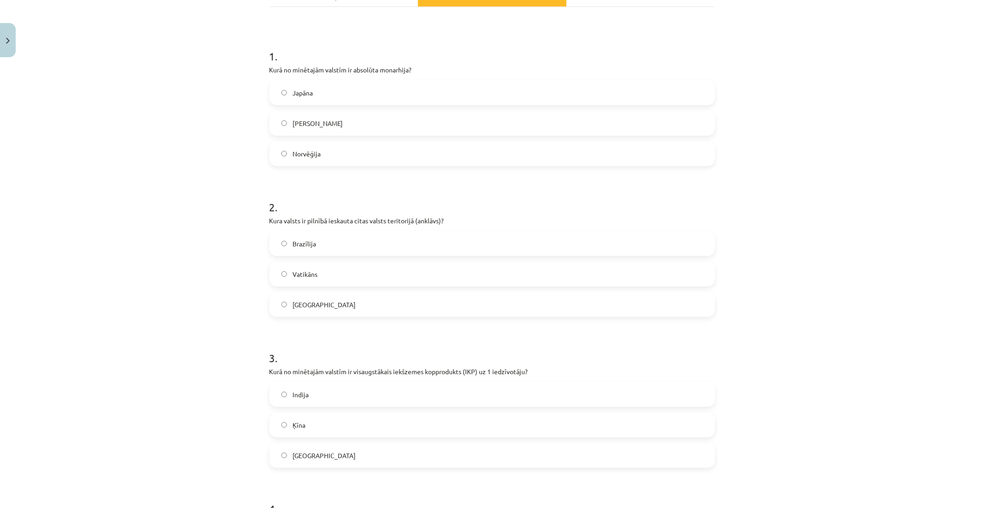
scroll to position [154, 0]
click at [297, 270] on span "Vatikāns" at bounding box center [304, 271] width 25 height 10
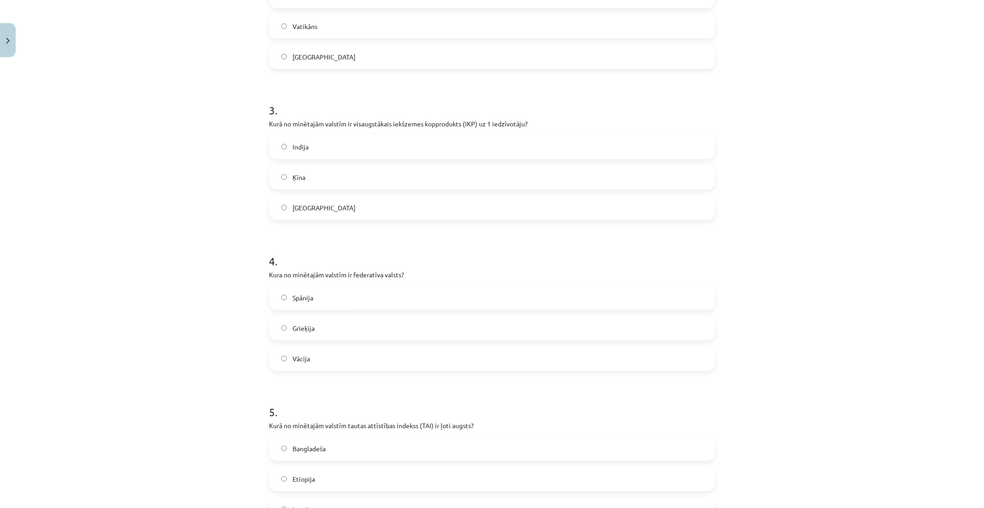
scroll to position [410, 0]
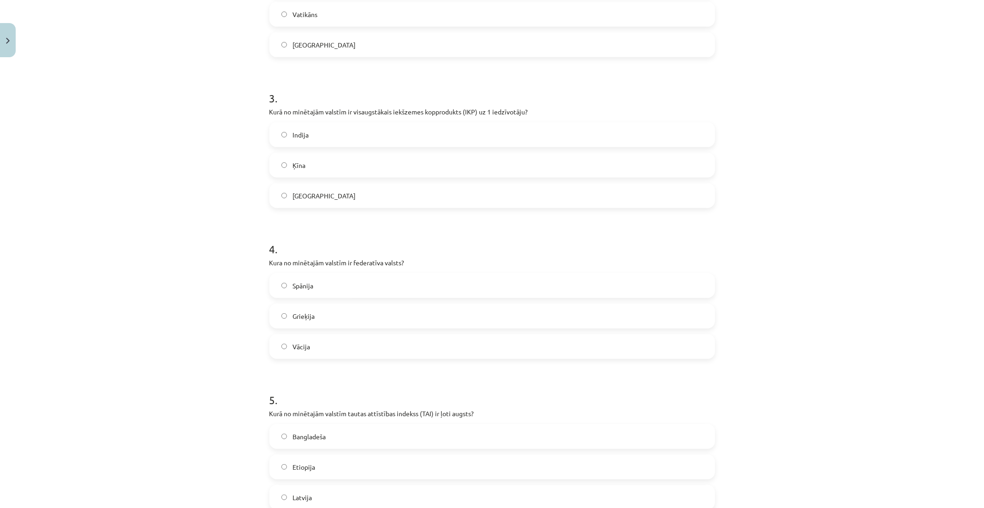
click at [313, 184] on label "[GEOGRAPHIC_DATA]" at bounding box center [492, 195] width 444 height 23
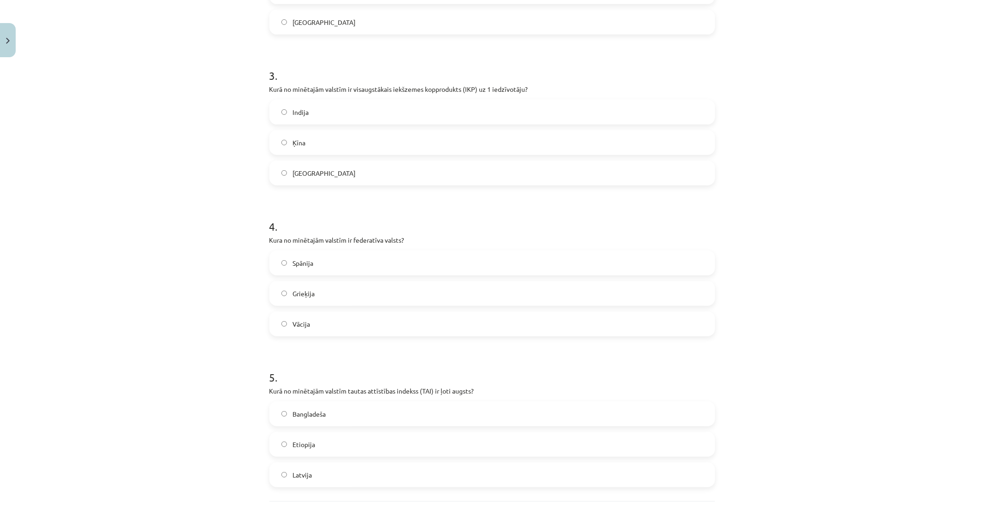
scroll to position [518, 0]
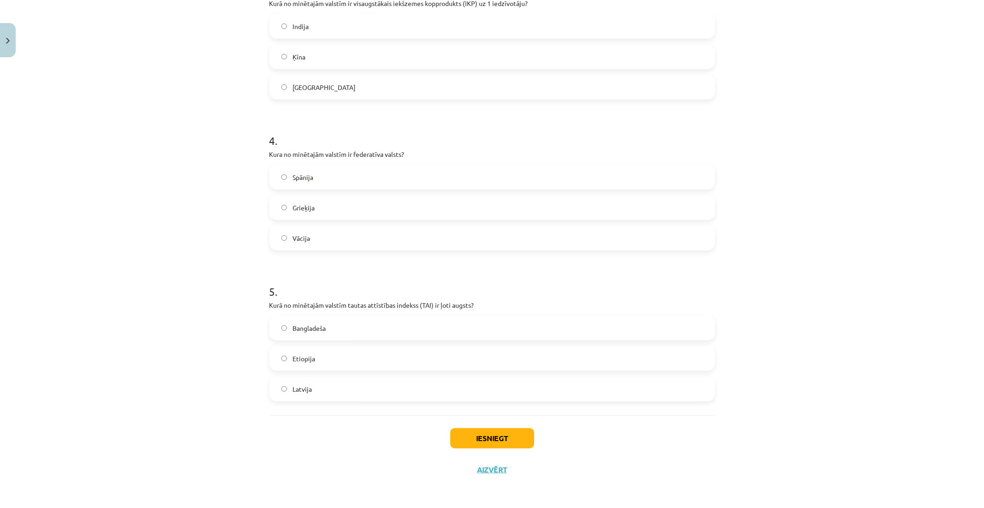
click at [302, 235] on span "Vācija" at bounding box center [301, 238] width 18 height 10
click at [294, 386] on span "Latvija" at bounding box center [301, 389] width 19 height 10
click at [473, 426] on div "Iesniegt Aizvērt" at bounding box center [492, 447] width 446 height 65
click at [476, 437] on button "Iesniegt" at bounding box center [492, 438] width 84 height 20
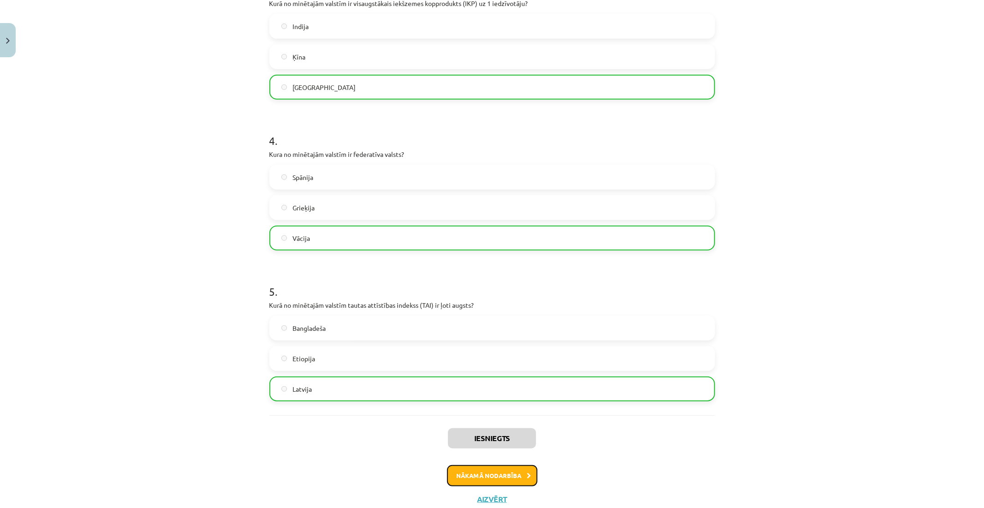
drag, startPoint x: 495, startPoint y: 476, endPoint x: 813, endPoint y: 455, distance: 318.5
click at [495, 476] on button "Nākamā nodarbība" at bounding box center [492, 475] width 90 height 21
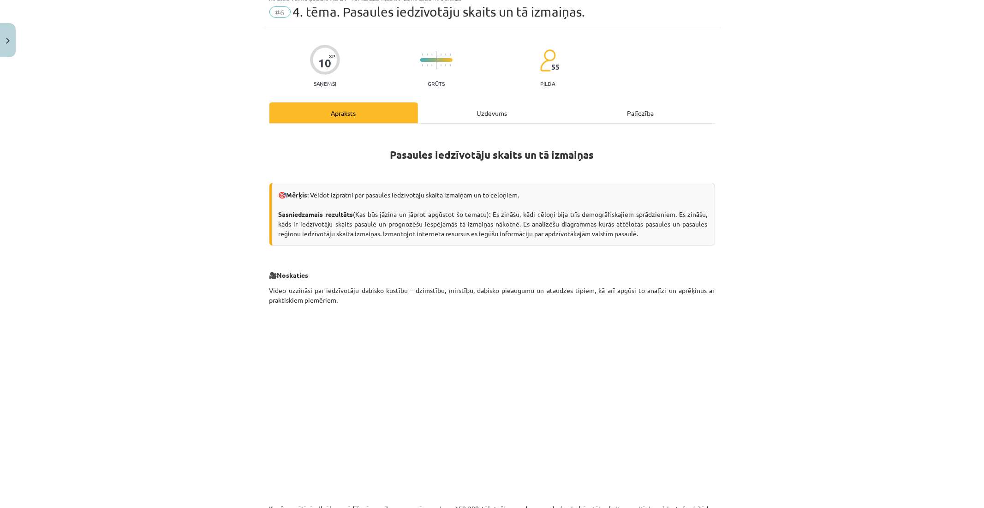
scroll to position [23, 0]
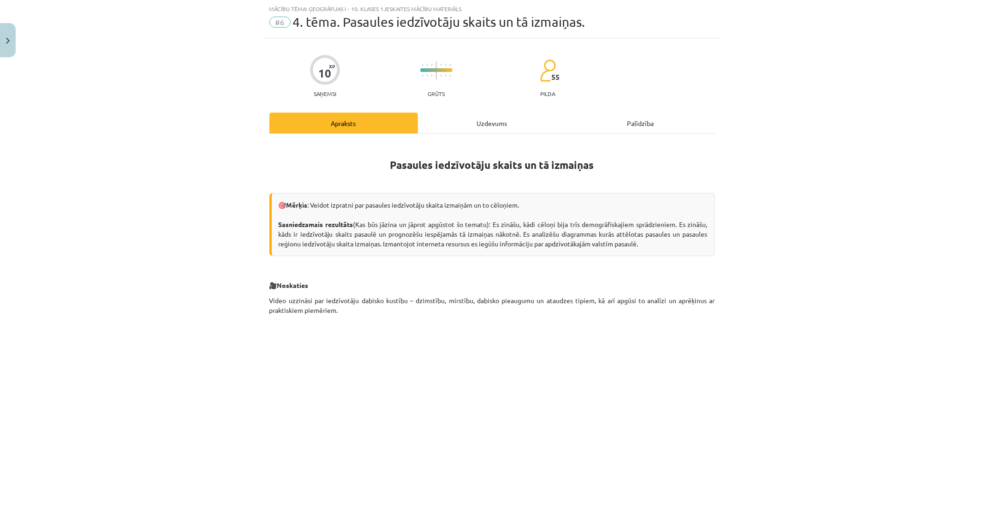
click at [489, 126] on div "Uzdevums" at bounding box center [492, 123] width 149 height 21
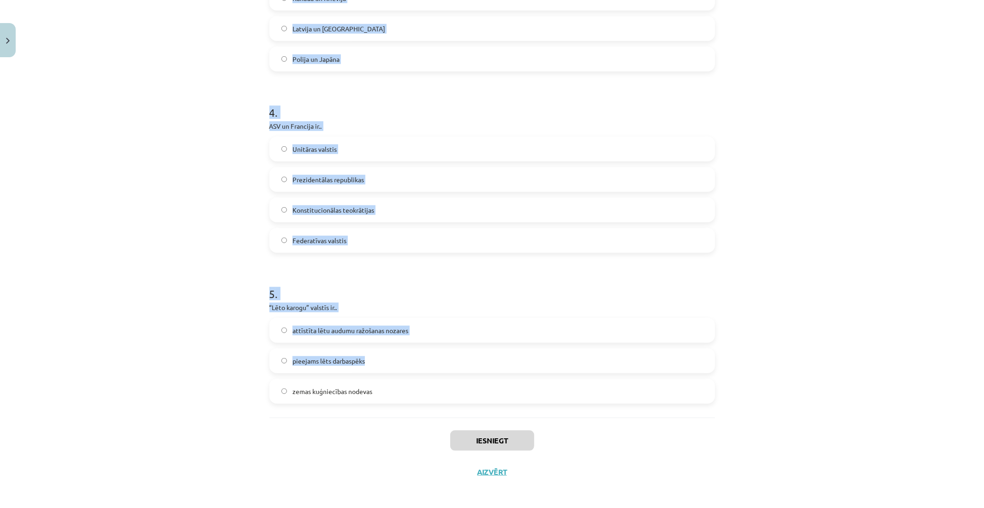
scroll to position [685, 0]
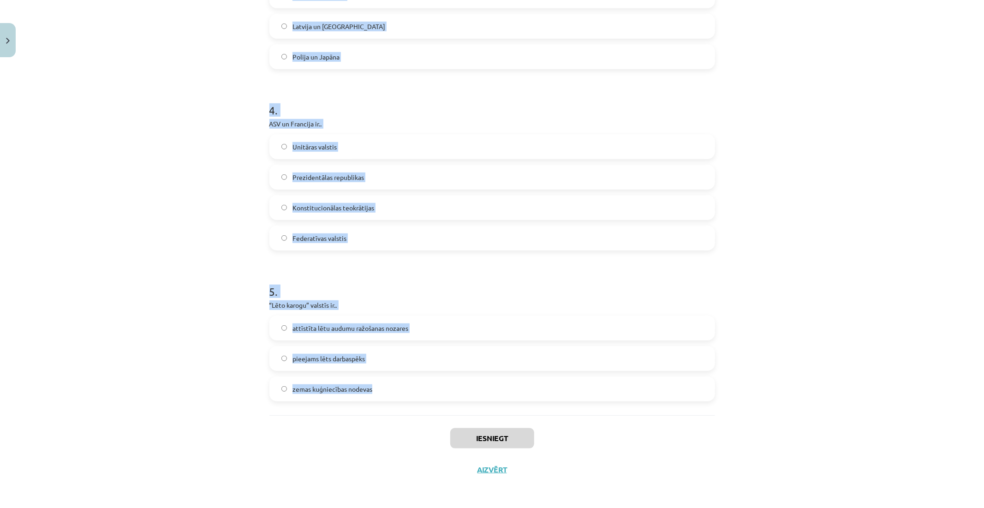
drag, startPoint x: 279, startPoint y: 184, endPoint x: 563, endPoint y: 389, distance: 349.9
click at [563, 389] on div "Mācību tēma: Ģeogrāfijas i - 10. klases 1.ieskaites mācību materiāls #6 4. tēma…" at bounding box center [492, 254] width 984 height 508
copy form "1 . Cik neatkarīgu valstu pasaulē pastāv? 298 101 196 58 2 . Kuras no minētajām…"
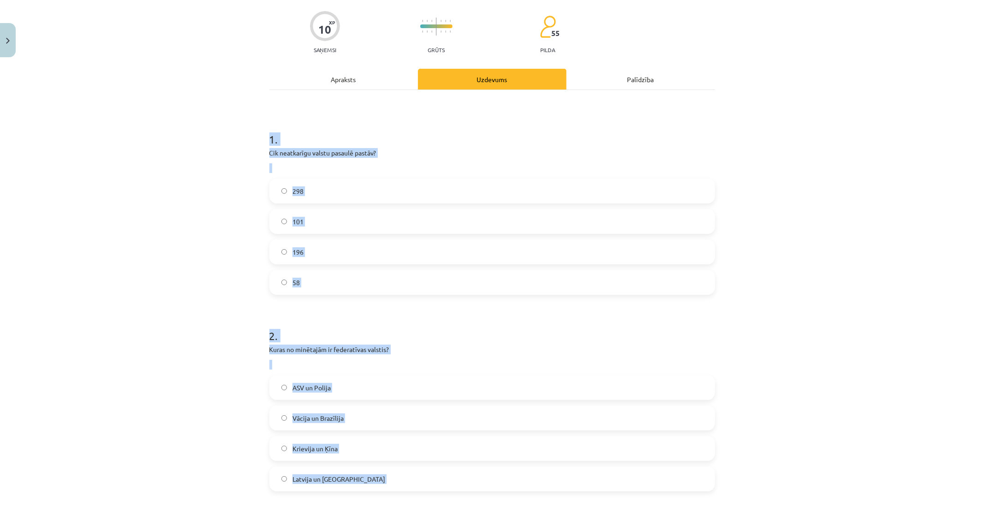
scroll to position [71, 0]
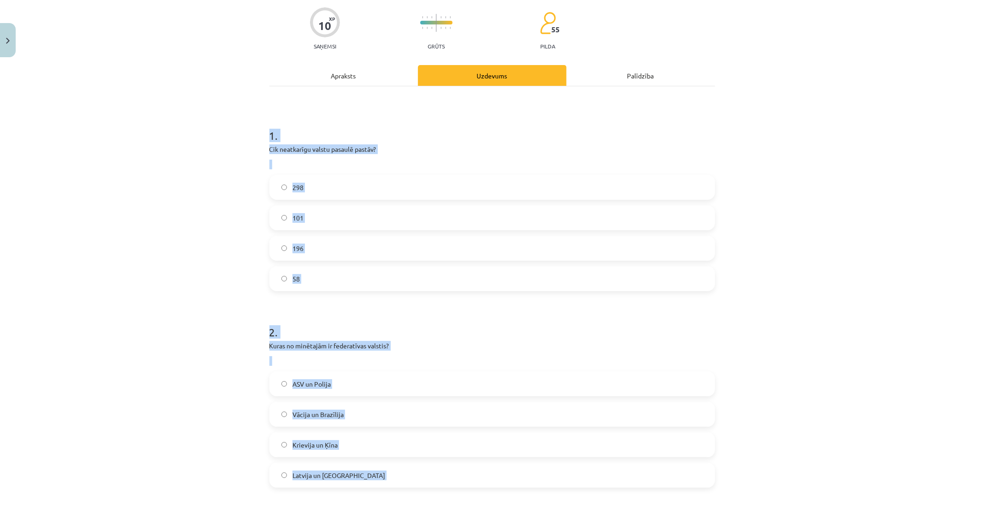
click at [236, 247] on div "Mācību tēma: Ģeogrāfijas i - 10. klases 1.ieskaites mācību materiāls #6 4. tēma…" at bounding box center [492, 254] width 984 height 508
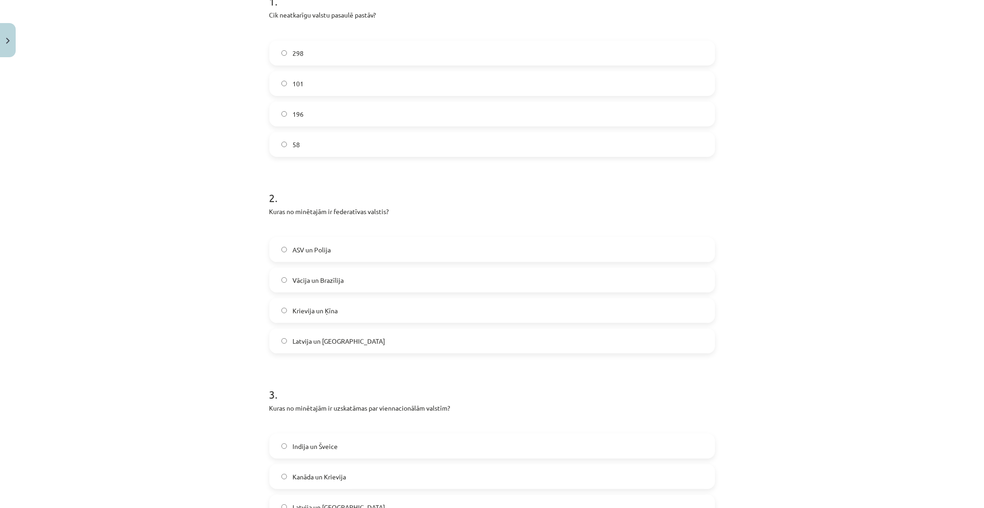
scroll to position [275, 0]
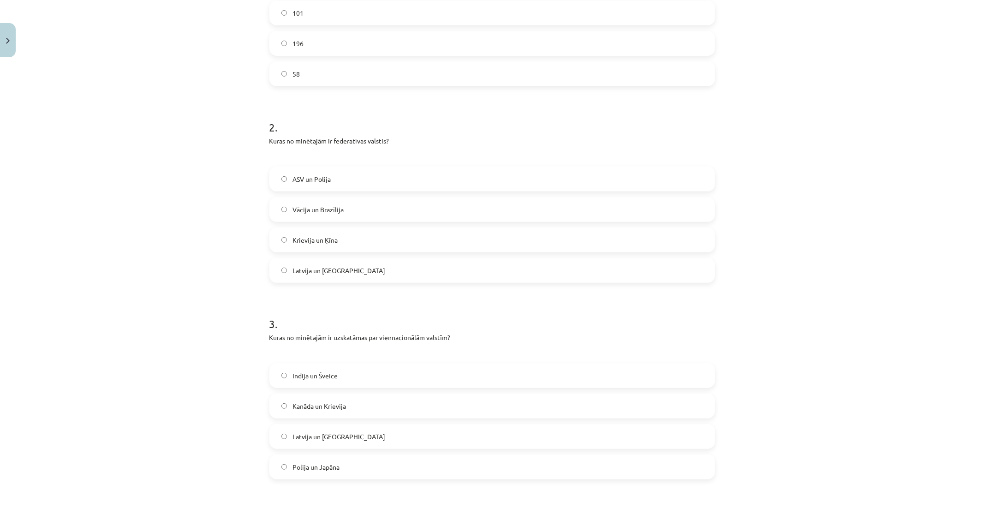
click at [291, 261] on label "Latvija un [GEOGRAPHIC_DATA]" at bounding box center [492, 270] width 444 height 23
click at [315, 184] on label "ASV un Polija" at bounding box center [492, 178] width 444 height 23
click at [314, 205] on span "Vācija un Brazīlija" at bounding box center [317, 210] width 51 height 10
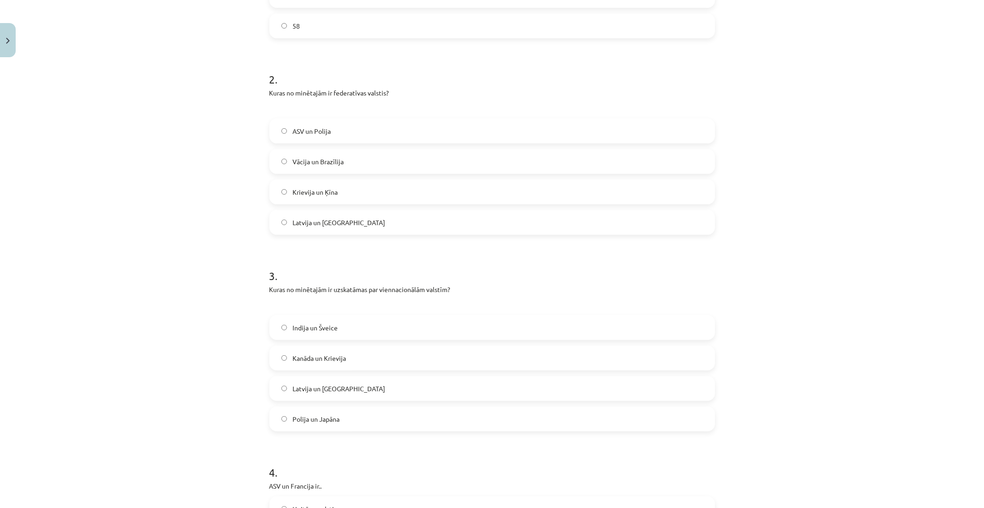
scroll to position [532, 0]
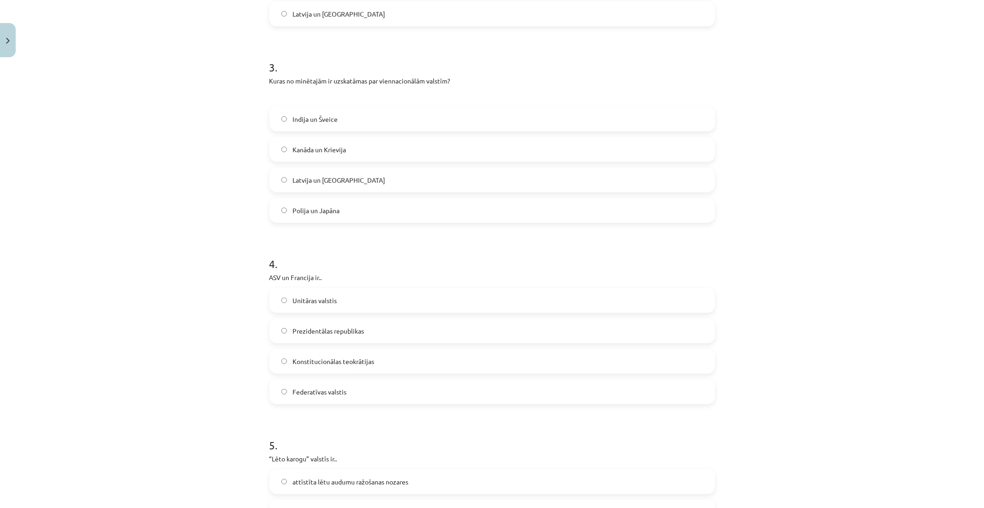
click at [301, 209] on span "Polija un Japāna" at bounding box center [315, 211] width 47 height 10
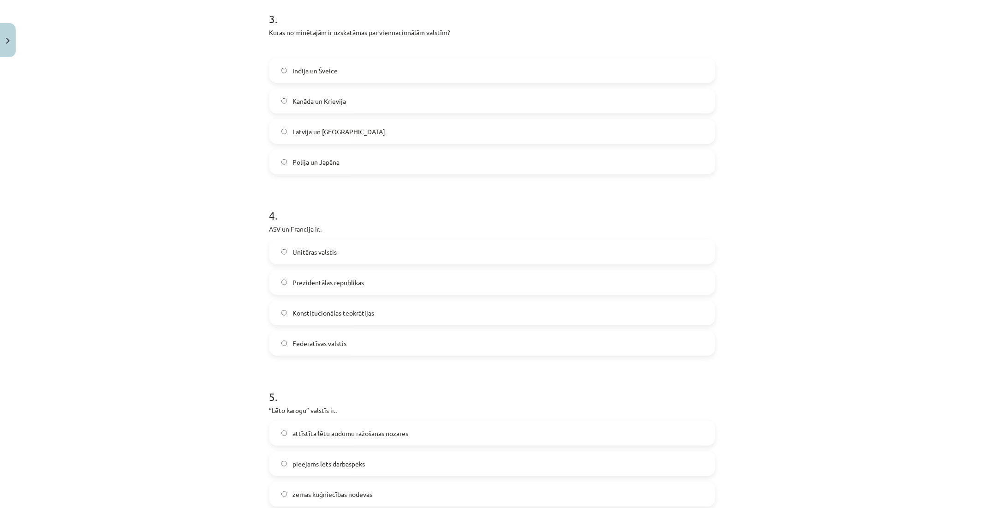
scroll to position [583, 0]
click at [301, 282] on span "Prezidentālas republikas" at bounding box center [327, 280] width 71 height 10
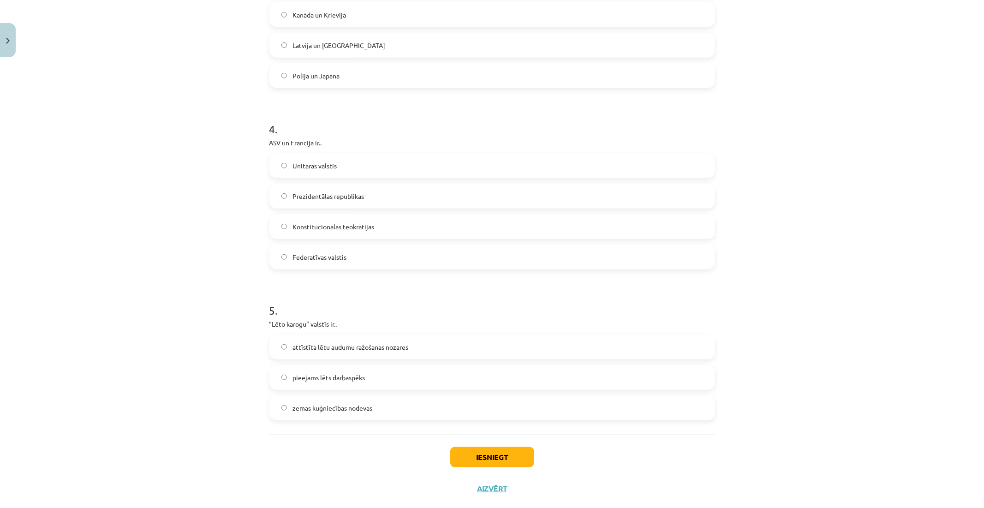
scroll to position [685, 0]
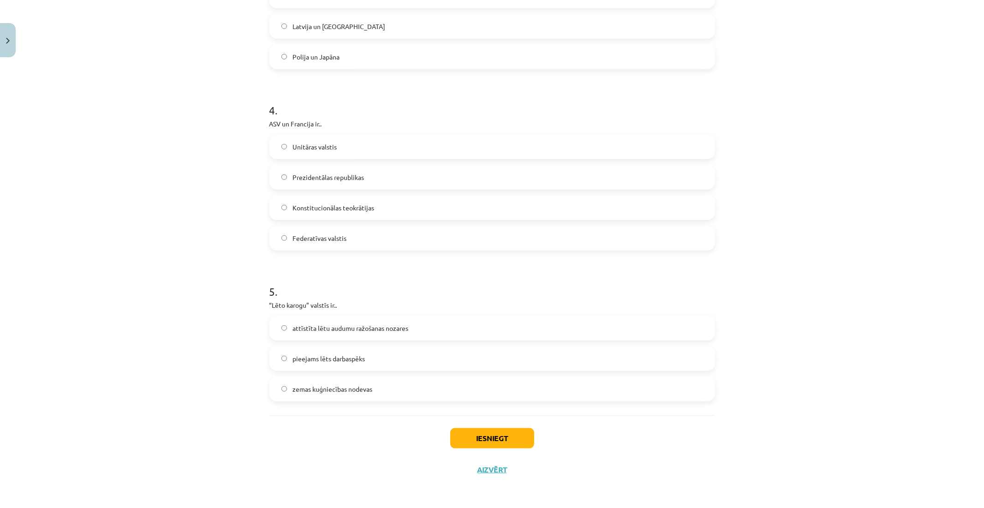
click at [286, 386] on label "zemas kuģniecības nodevas" at bounding box center [492, 388] width 444 height 23
click at [463, 428] on button "Iesniegt" at bounding box center [492, 438] width 84 height 20
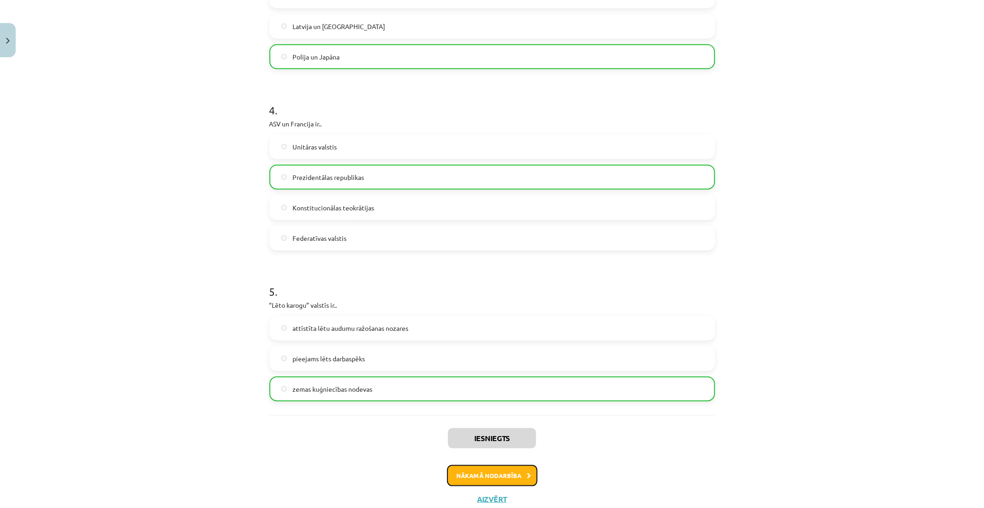
click at [469, 466] on button "Nākamā nodarbība" at bounding box center [492, 475] width 90 height 21
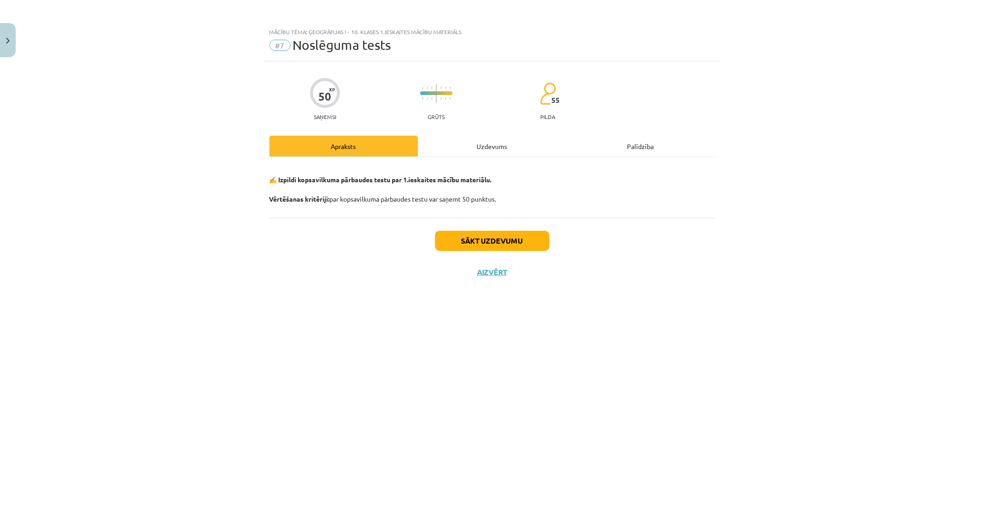
scroll to position [0, 0]
click at [475, 243] on button "Sākt uzdevumu" at bounding box center [492, 241] width 114 height 20
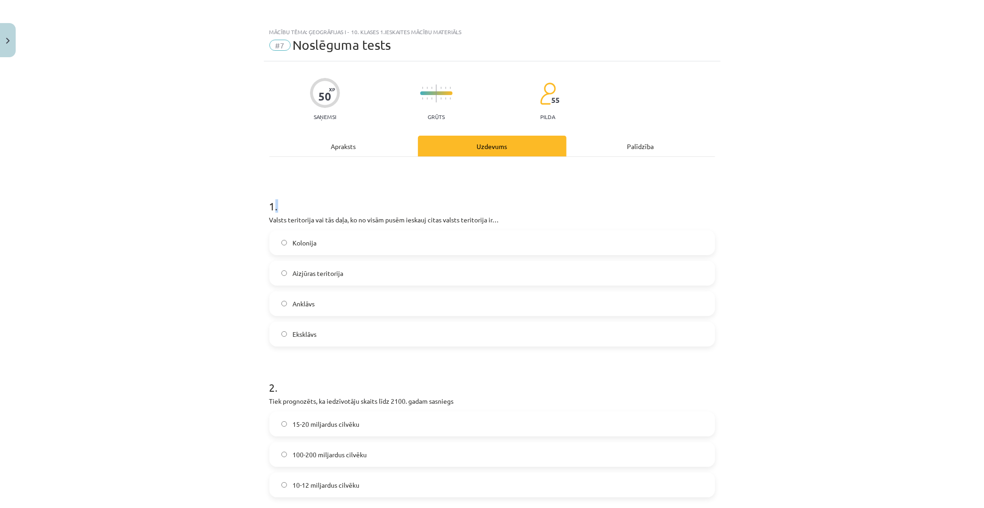
drag, startPoint x: 273, startPoint y: 205, endPoint x: 268, endPoint y: 202, distance: 6.0
click at [269, 202] on h1 "1 ." at bounding box center [492, 198] width 446 height 29
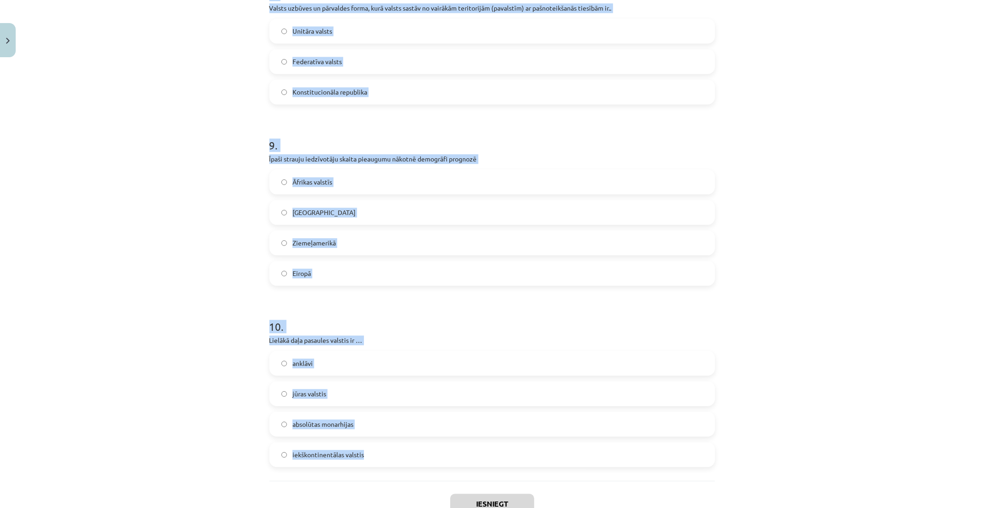
scroll to position [1787, 0]
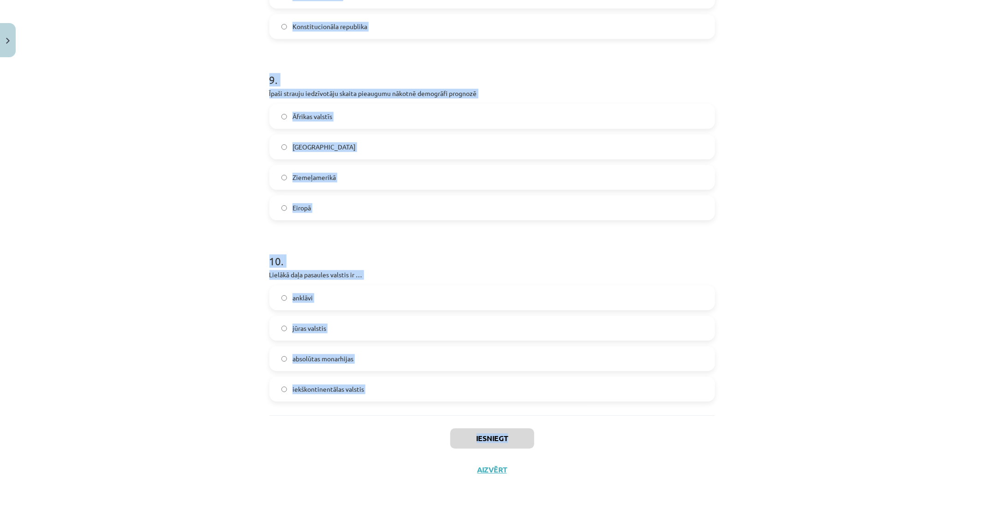
drag, startPoint x: 264, startPoint y: 201, endPoint x: 545, endPoint y: 420, distance: 355.5
copy div "1 . Loremi dolorsitam con adi elit, se do eiusm tempo incidid utlab etdolo magn…"
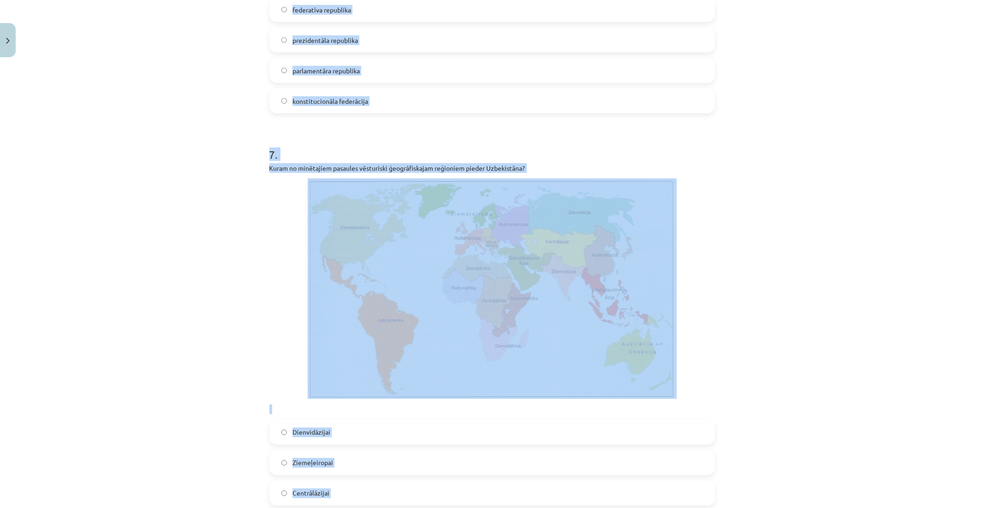
scroll to position [1070, 0]
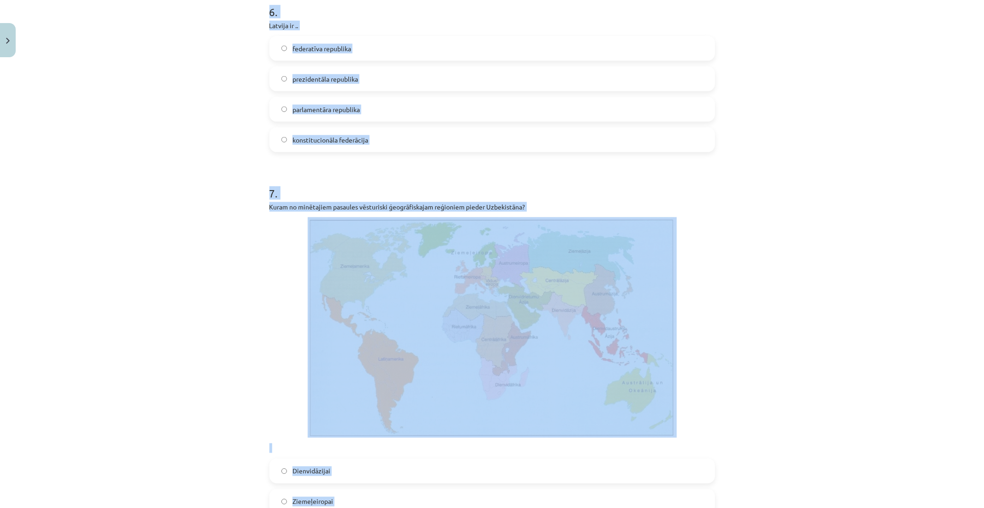
click at [151, 319] on div "Mācību tēma: Ģeogrāfijas i - 10. klases 1.ieskaites mācību materiāls #7 Noslēgu…" at bounding box center [492, 254] width 984 height 508
click at [151, 320] on div "Mācību tēma: Ģeogrāfijas i - 10. klases 1.ieskaites mācību materiāls #7 Noslēgu…" at bounding box center [492, 254] width 984 height 508
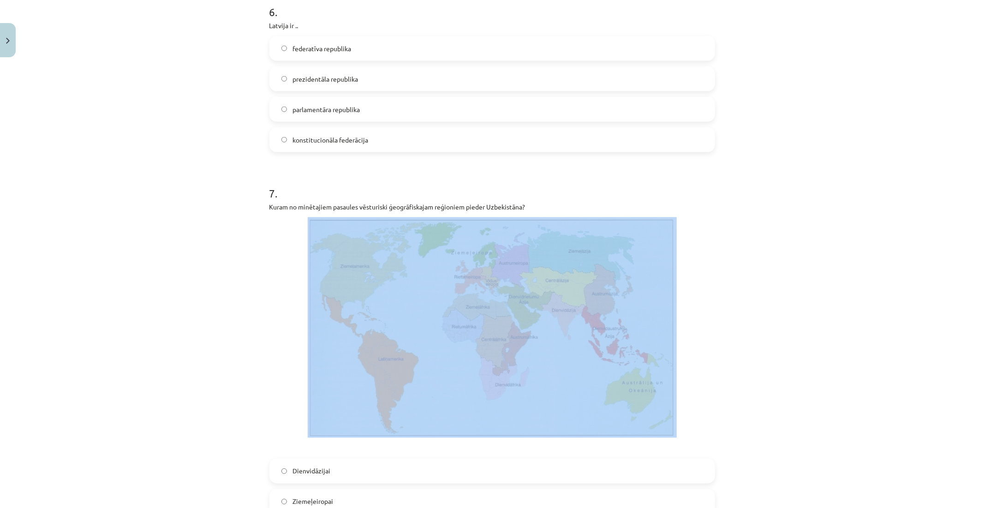
click at [151, 320] on div "Mācību tēma: Ģeogrāfijas i - 10. klases 1.ieskaites mācību materiāls #7 Noslēgu…" at bounding box center [492, 254] width 984 height 508
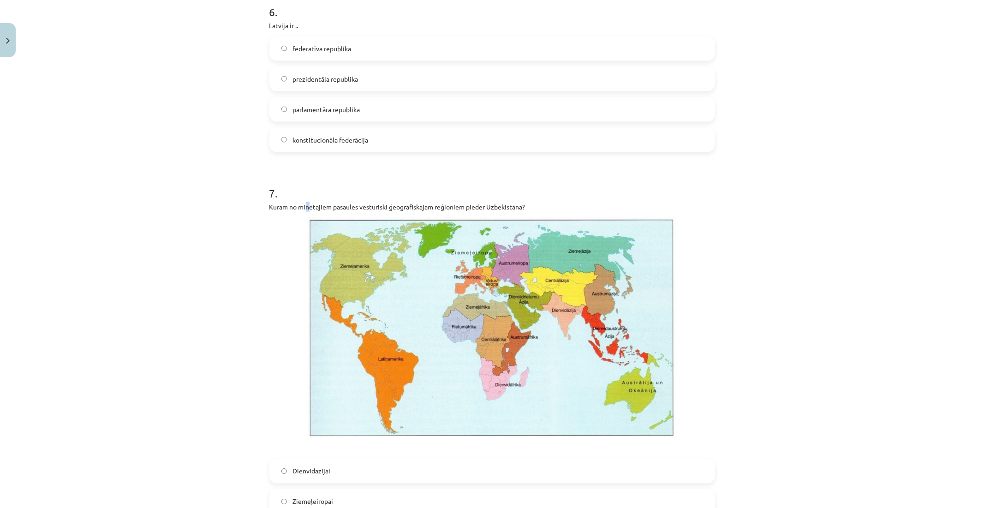
click at [305, 204] on p "Kuram no minētajiem pasaules vēsturiski ģeogrāfiskajam reģioniem pieder Uzbekis…" at bounding box center [492, 207] width 446 height 10
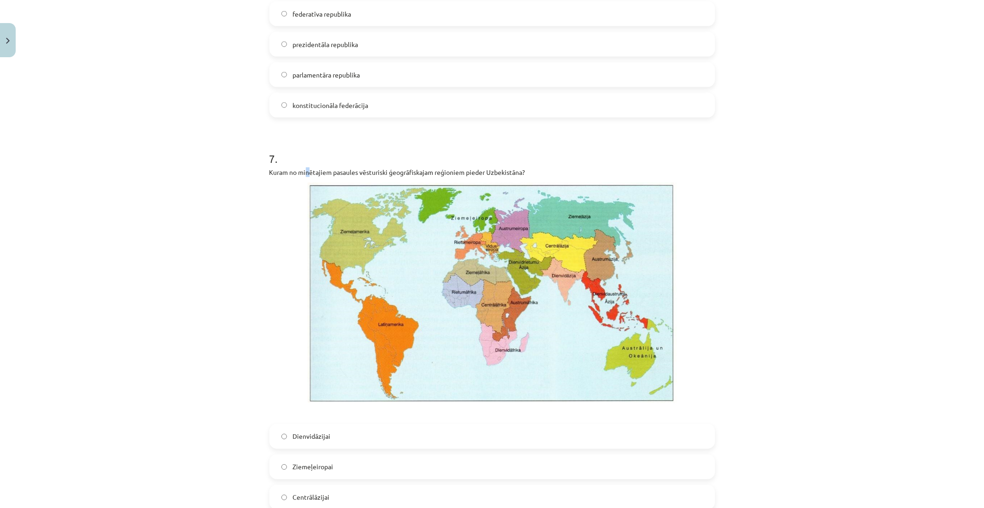
scroll to position [1224, 0]
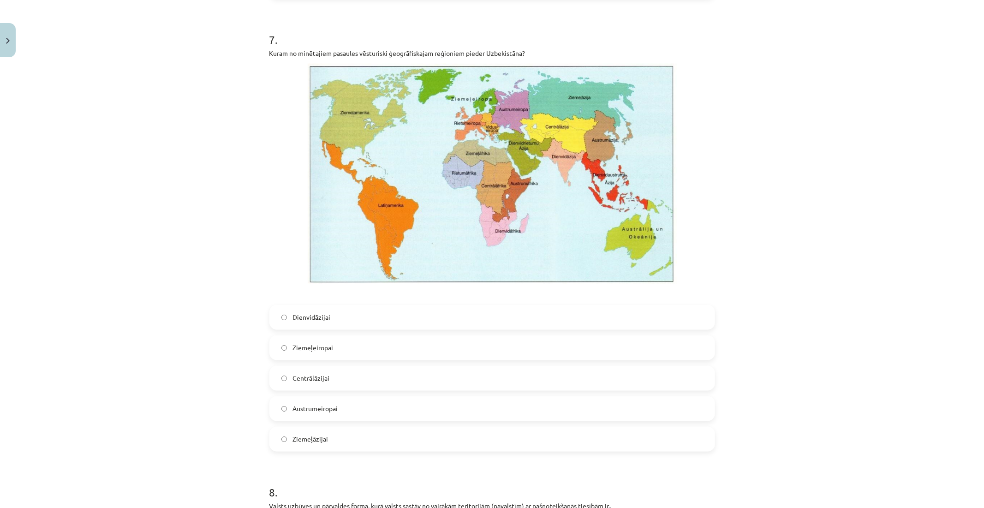
click at [300, 377] on span "Centrālāzijai" at bounding box center [310, 379] width 37 height 10
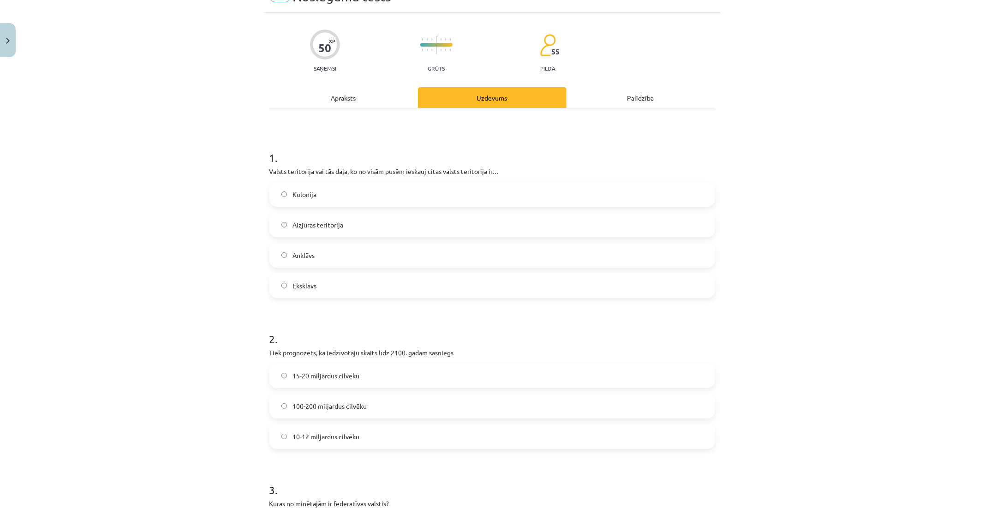
scroll to position [45, 0]
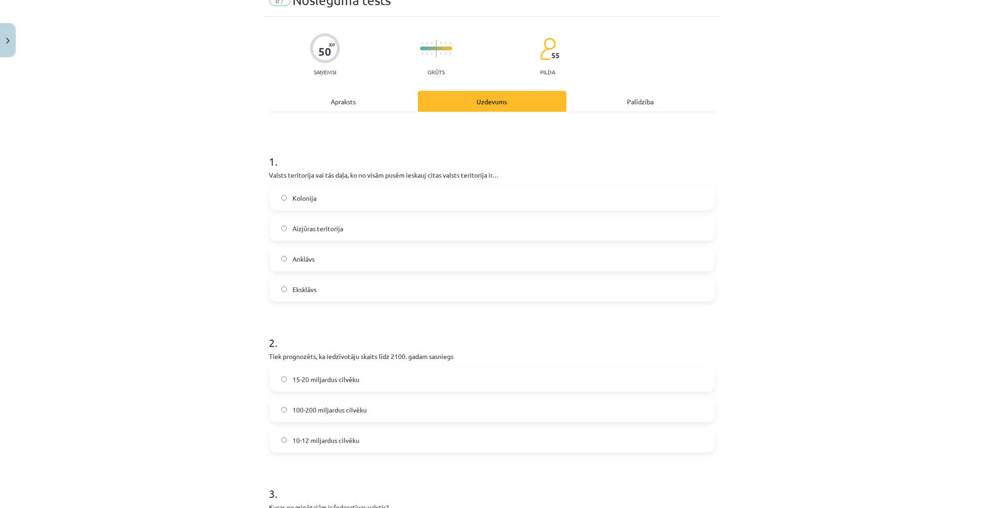
click at [291, 266] on label "Anklāvs" at bounding box center [492, 258] width 444 height 23
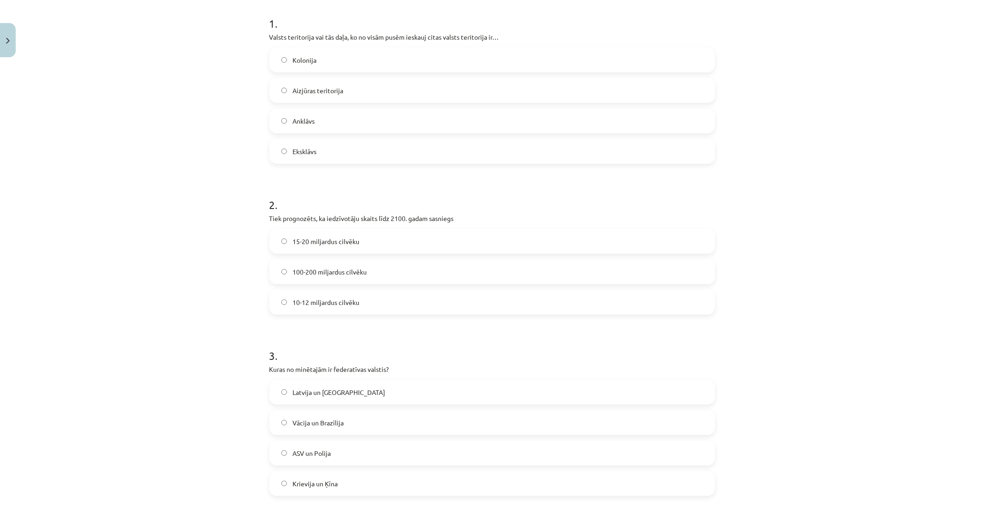
scroll to position [199, 0]
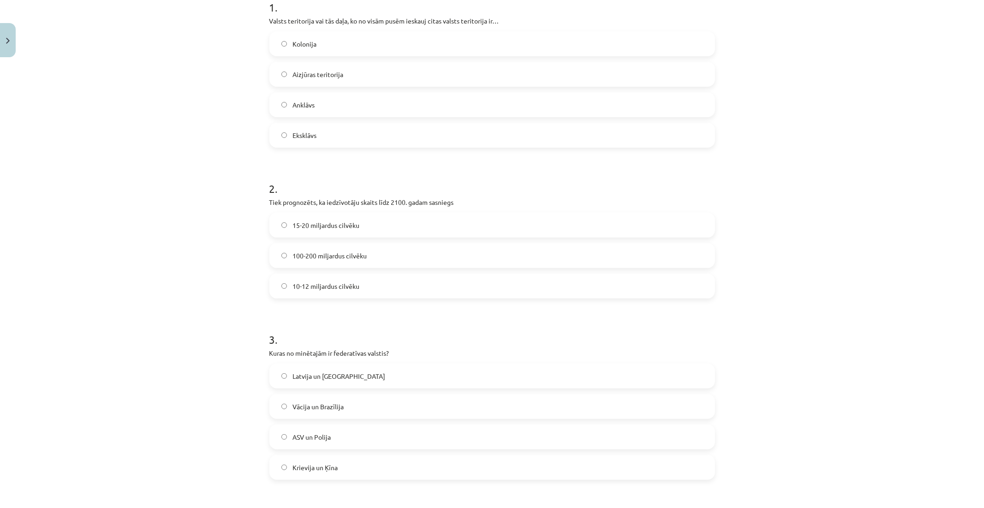
click at [296, 284] on span "10-12 miljardus cilvēku" at bounding box center [325, 286] width 67 height 10
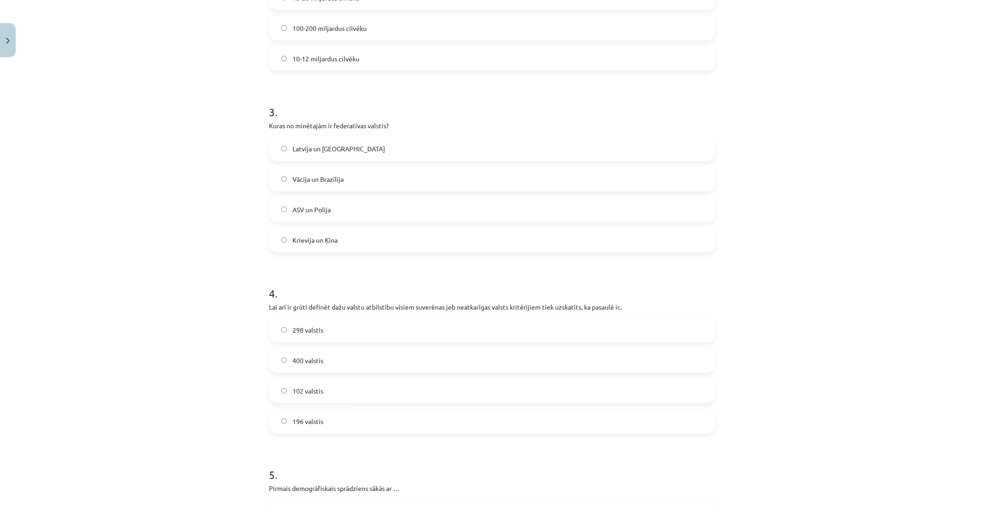
scroll to position [455, 0]
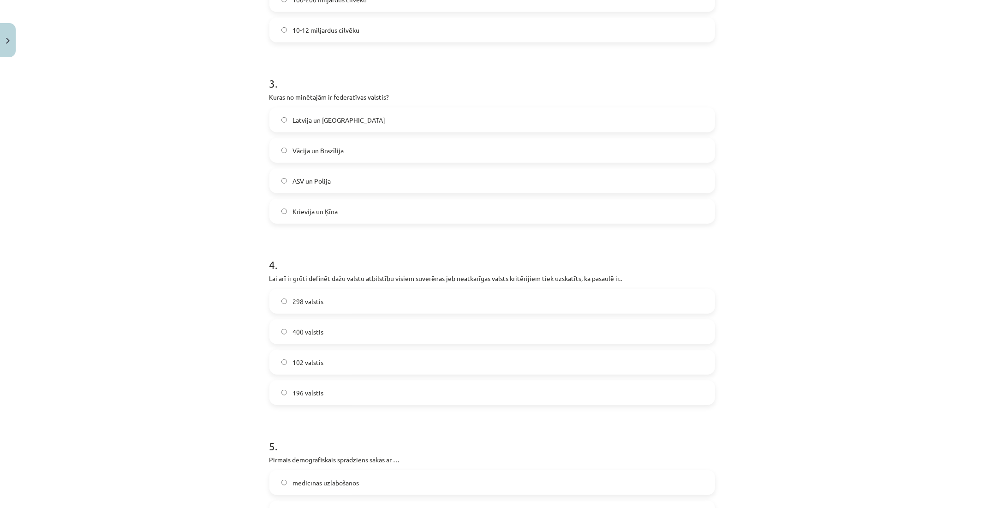
click at [284, 399] on label "196 valstis" at bounding box center [492, 392] width 444 height 23
click at [293, 137] on div "Latvija un Lietuva Vācija un Brazīlija ASV un Polija Krievija un [GEOGRAPHIC_DA…" at bounding box center [492, 165] width 446 height 116
click at [297, 155] on label "Vācija un Brazīlija" at bounding box center [492, 150] width 444 height 23
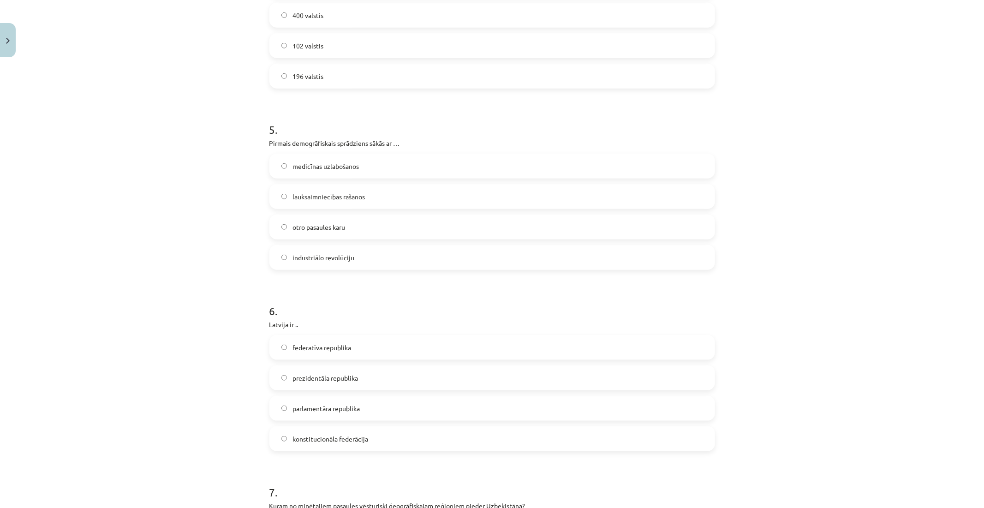
scroll to position [814, 0]
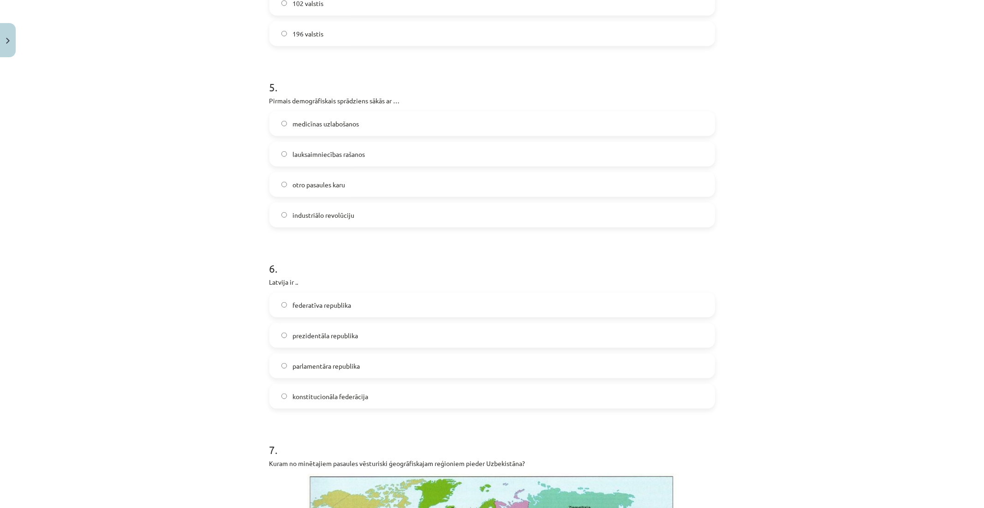
click at [309, 160] on label "lauksaimniecības rašanos" at bounding box center [492, 154] width 444 height 23
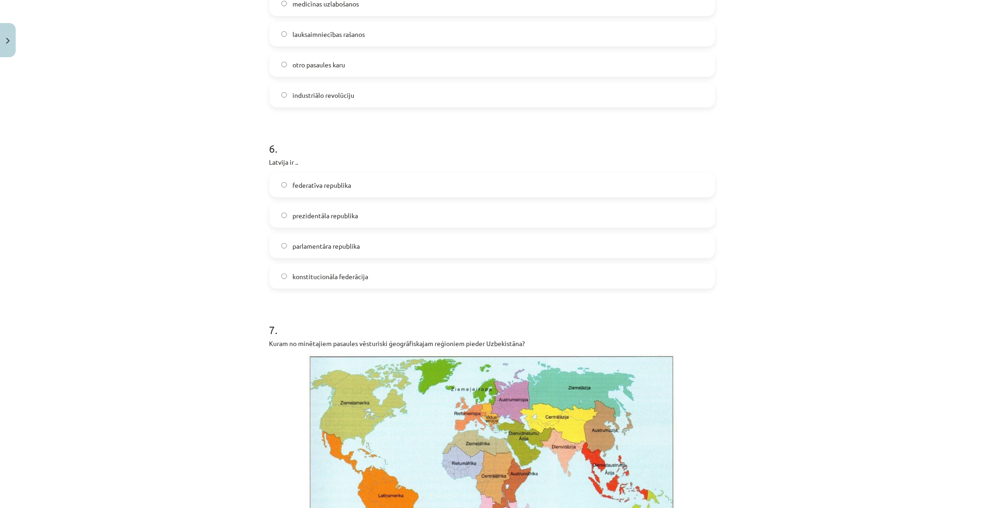
scroll to position [967, 0]
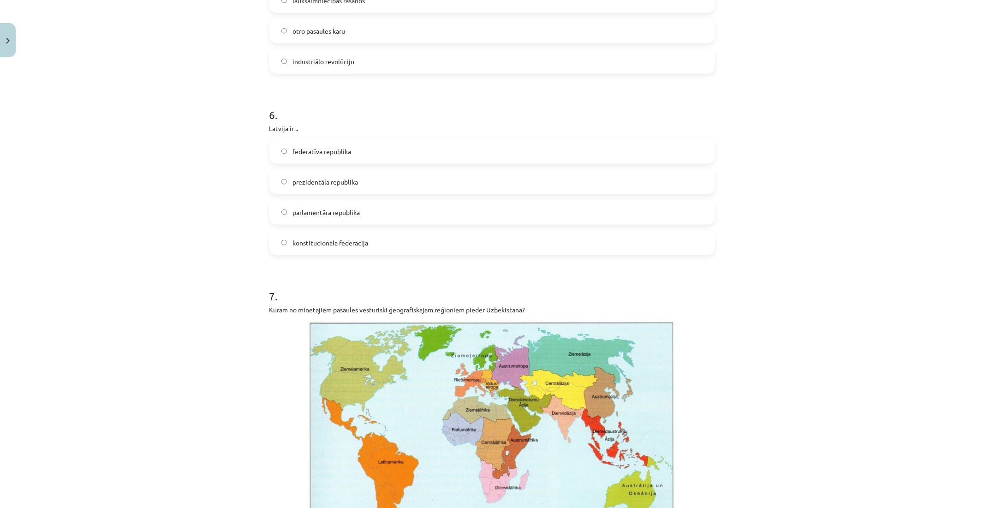
click at [311, 220] on label "parlamentāra republika" at bounding box center [492, 212] width 444 height 23
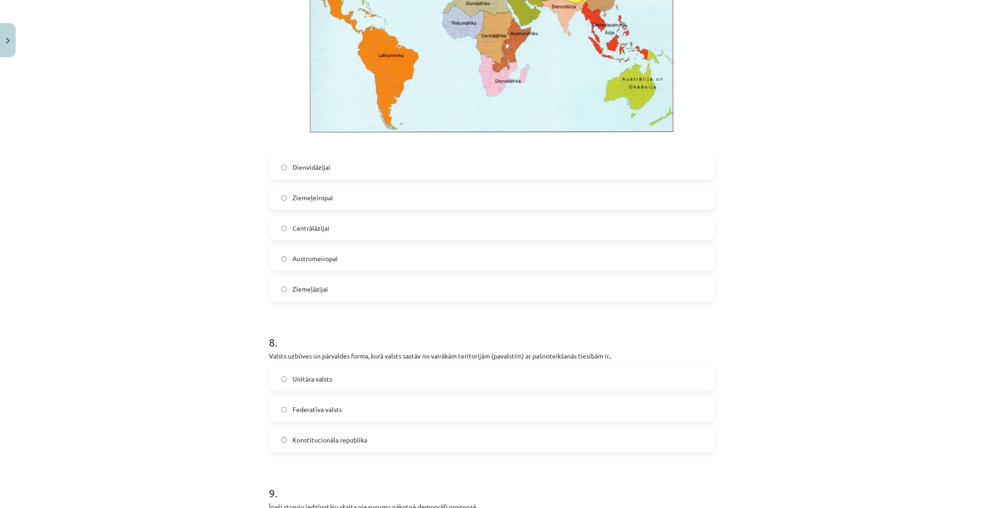
scroll to position [1377, 0]
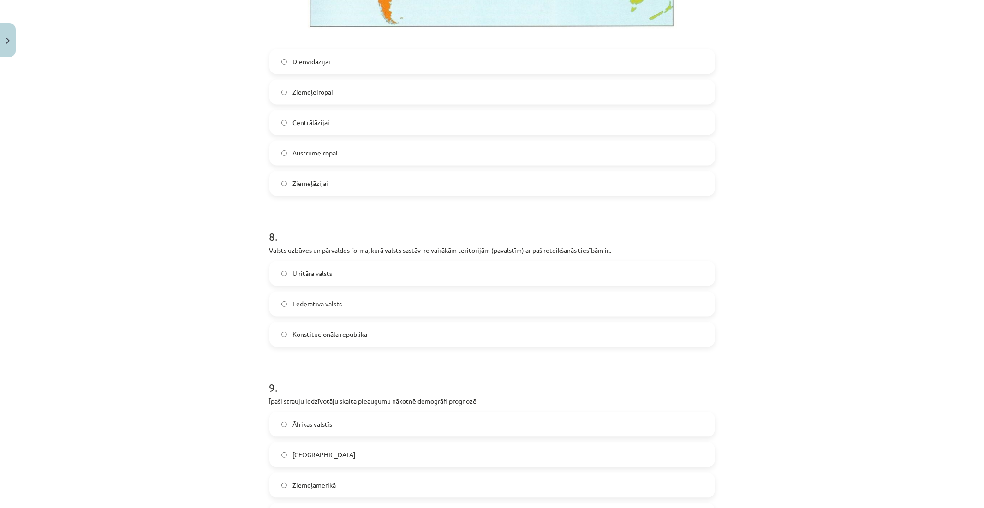
click at [309, 299] on span "Federatīva valsts" at bounding box center [316, 304] width 49 height 10
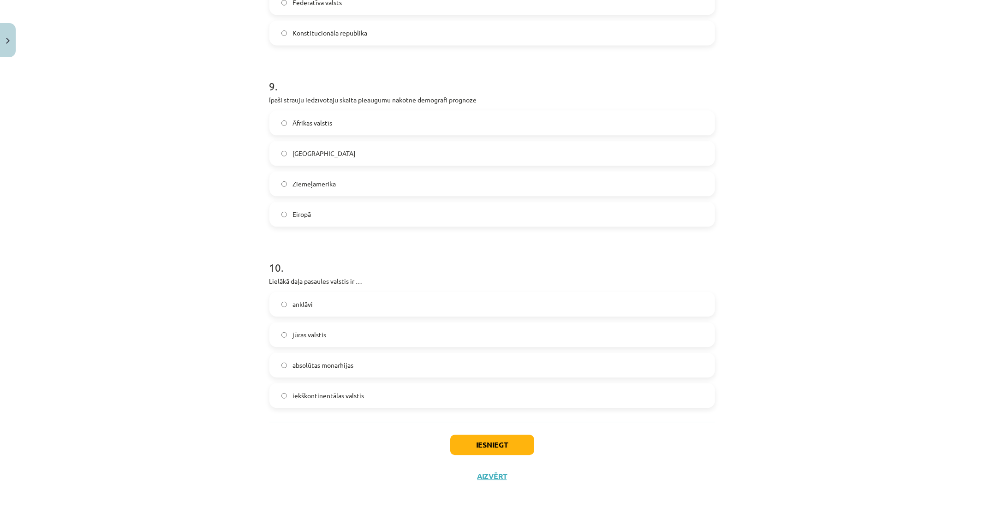
scroll to position [1787, 0]
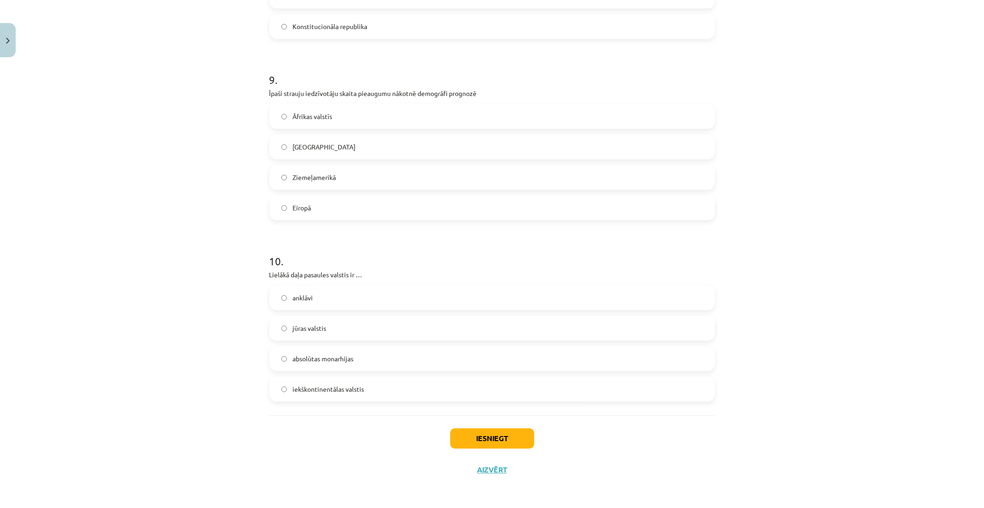
click at [292, 390] on span "iekškontinentālas valstis" at bounding box center [327, 389] width 71 height 10
click at [339, 150] on label "[GEOGRAPHIC_DATA]" at bounding box center [492, 146] width 444 height 23
click at [323, 105] on label "Āfrikas valstīs" at bounding box center [492, 116] width 444 height 23
click at [469, 436] on button "Iesniegt" at bounding box center [492, 438] width 84 height 20
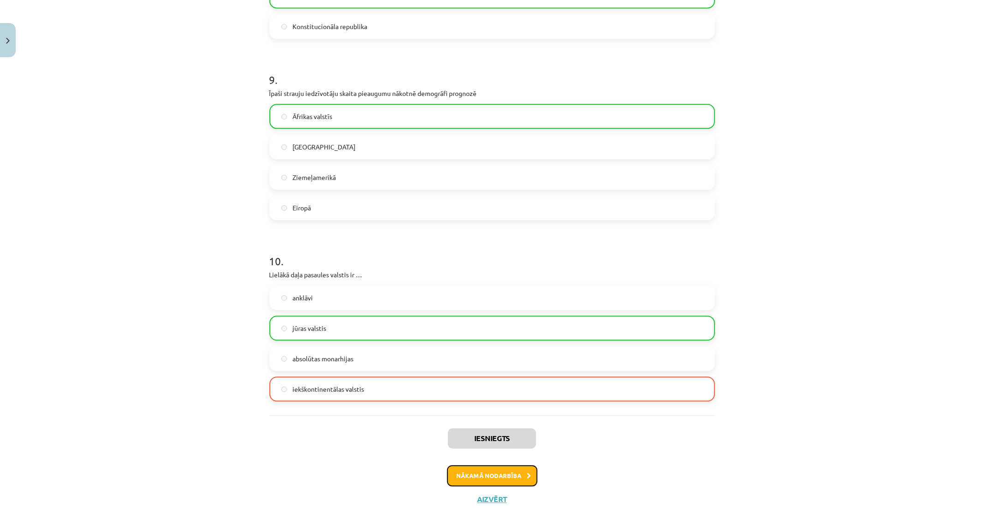
click at [483, 473] on button "Nākamā nodarbība" at bounding box center [492, 475] width 90 height 21
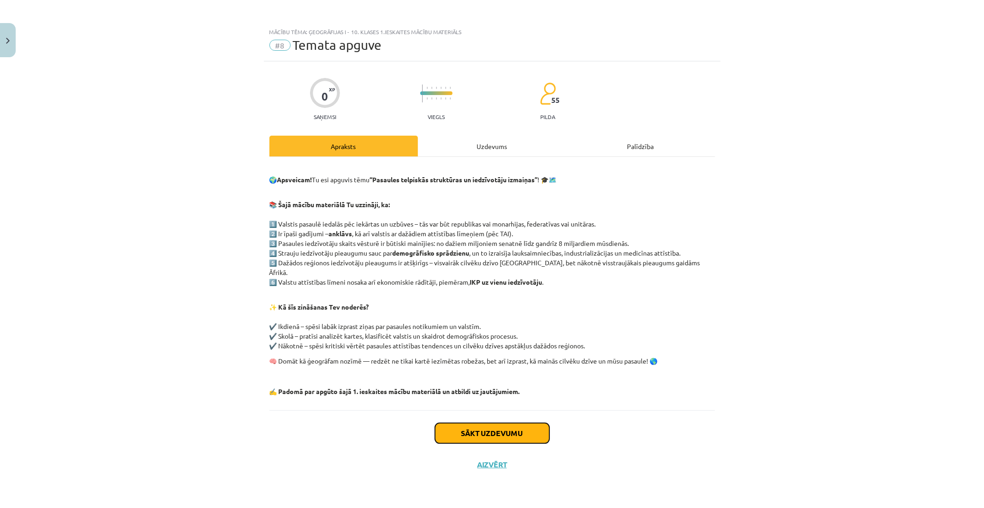
click at [494, 423] on button "Sākt uzdevumu" at bounding box center [492, 433] width 114 height 20
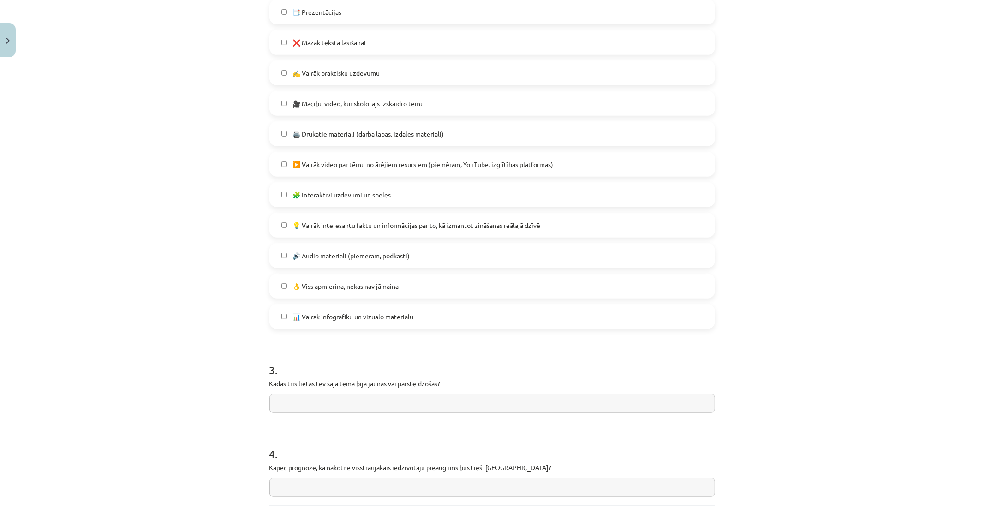
scroll to position [573, 0]
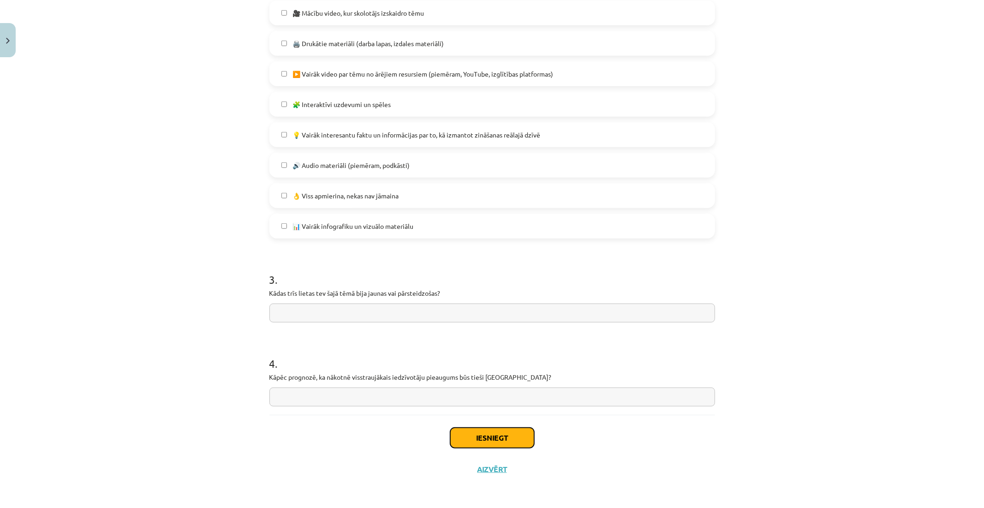
click at [482, 428] on button "Iesniegt" at bounding box center [492, 438] width 84 height 20
